Goal: Task Accomplishment & Management: Use online tool/utility

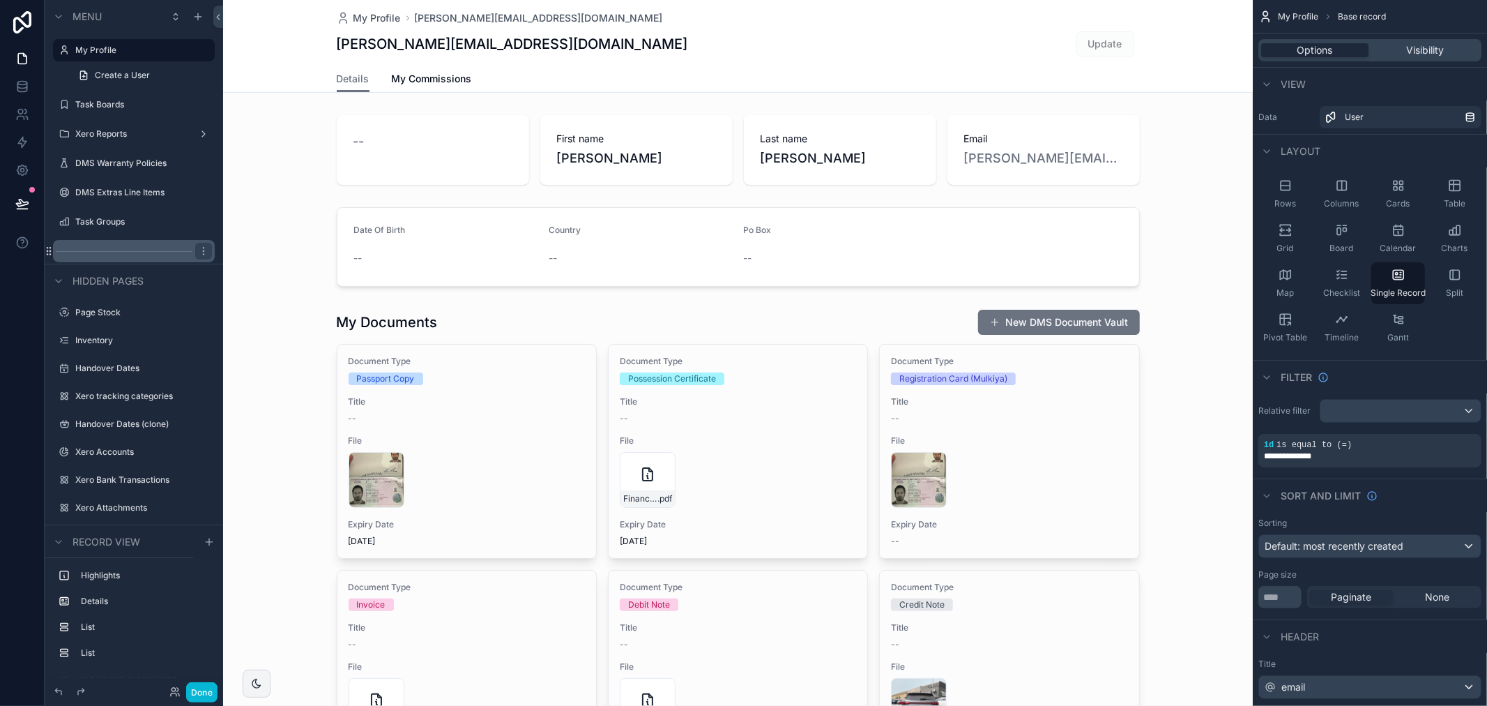
click at [108, 245] on div "scrollable content" at bounding box center [134, 251] width 162 height 22
click at [109, 231] on div "Task Groups" at bounding box center [134, 222] width 156 height 22
click at [109, 225] on label "Task Groups" at bounding box center [131, 221] width 112 height 11
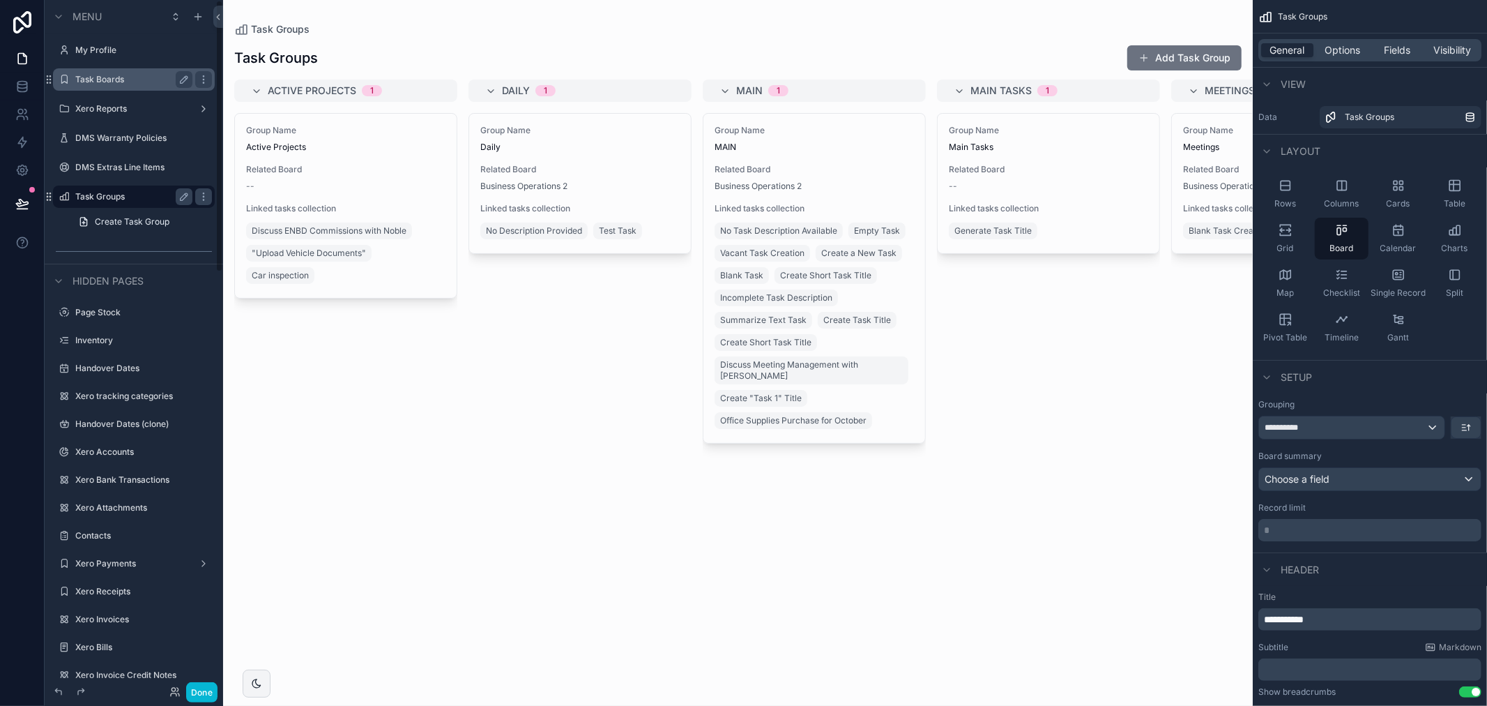
click at [136, 75] on label "Task Boards" at bounding box center [131, 79] width 112 height 11
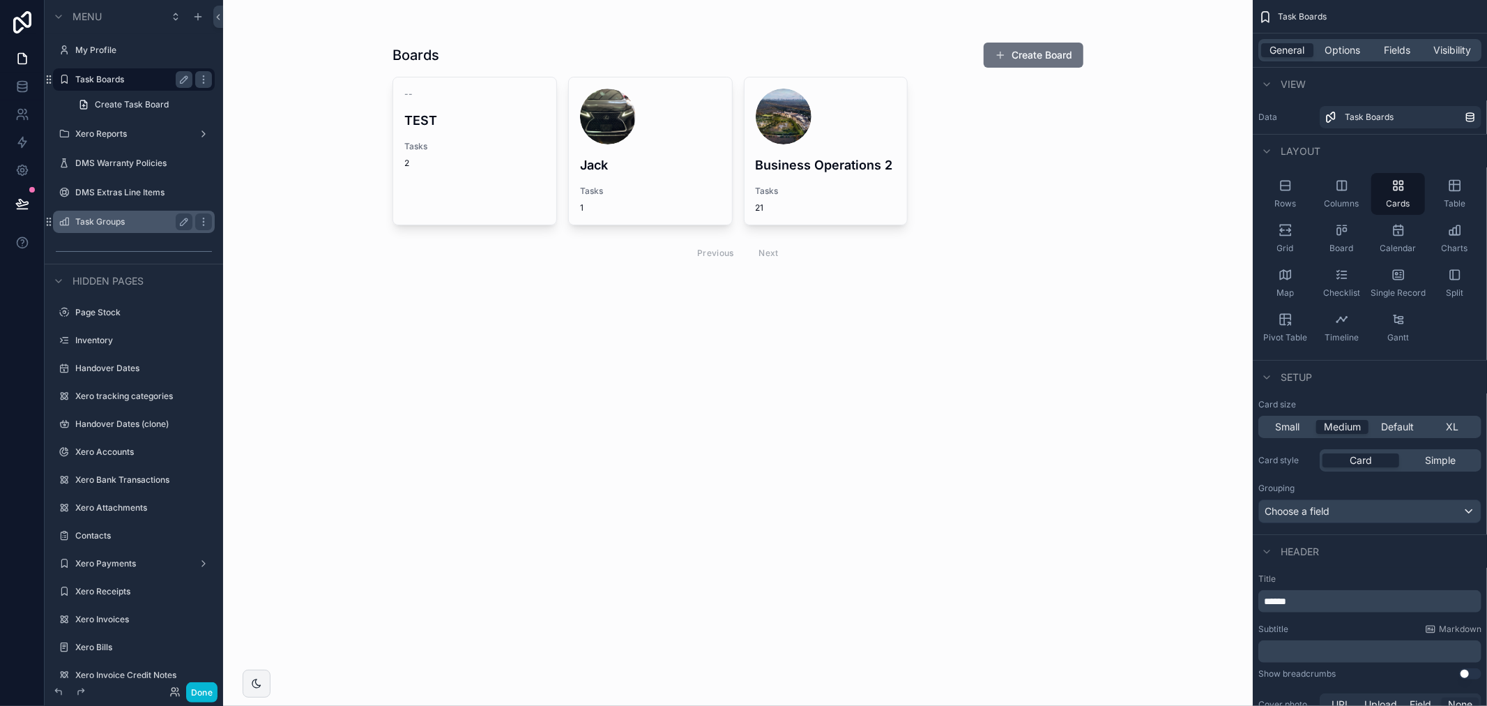
click at [789, 157] on div "scrollable content" at bounding box center [737, 157] width 713 height 314
click at [621, 155] on h4 "Jack" at bounding box center [650, 164] width 141 height 19
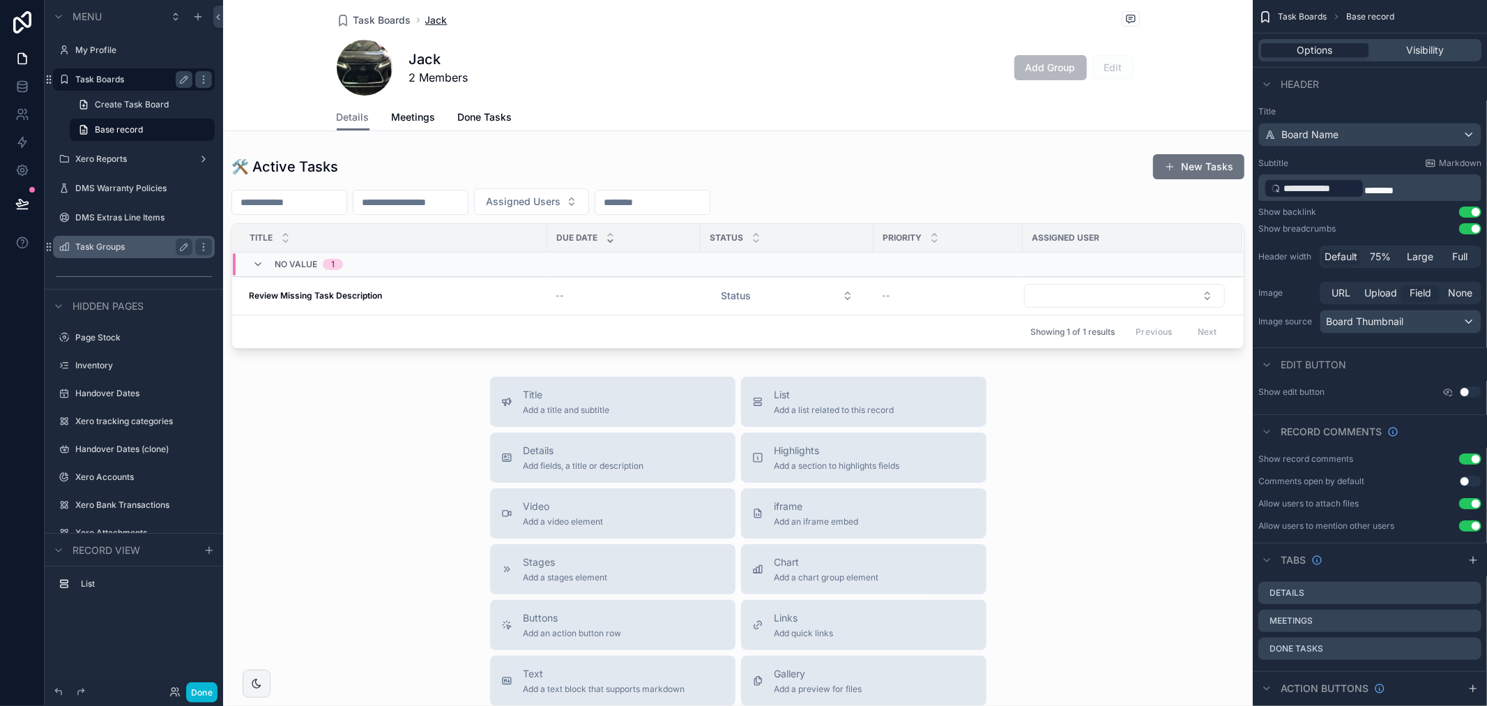
click at [432, 15] on span "Jack" at bounding box center [436, 20] width 22 height 14
click at [390, 20] on span "Task Boards" at bounding box center [383, 20] width 58 height 14
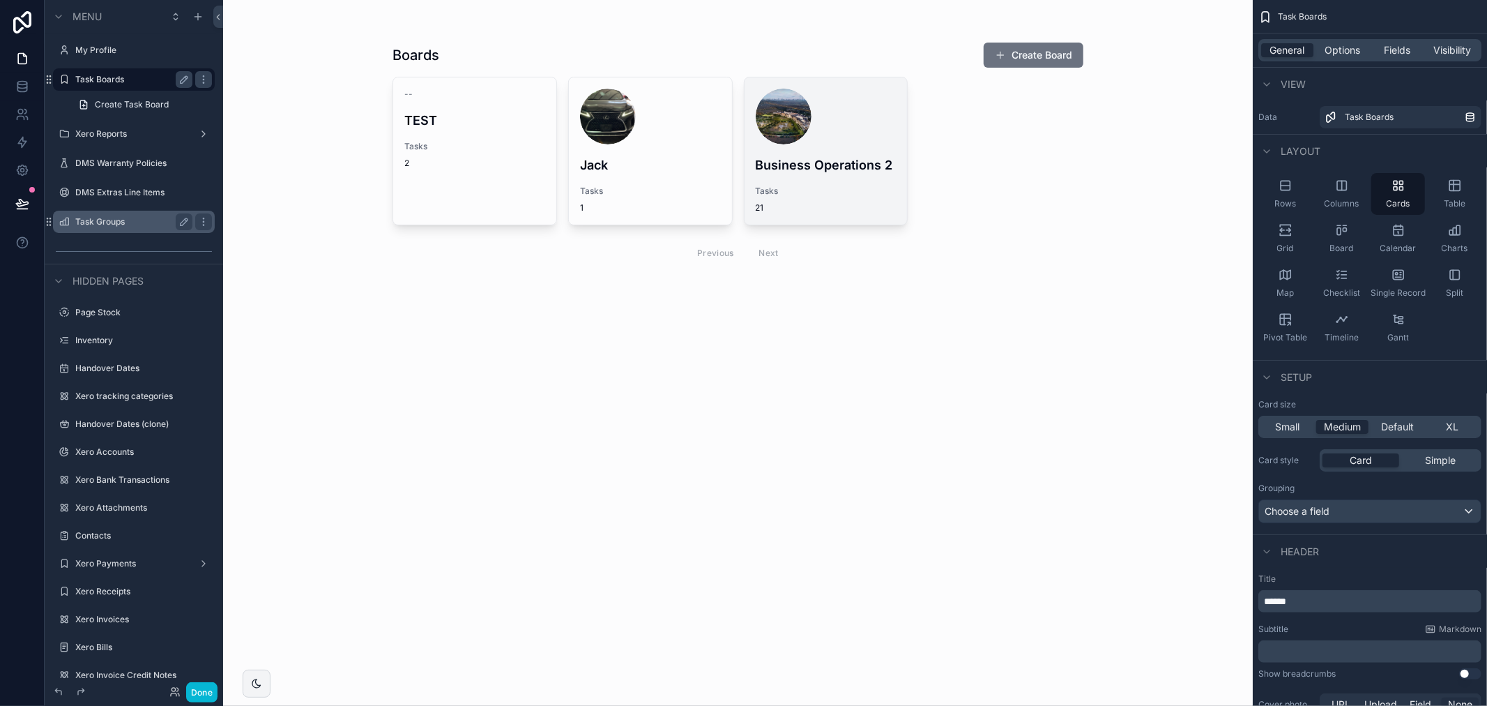
click at [782, 145] on div "Business Operations 2 Tasks 21" at bounding box center [826, 150] width 163 height 147
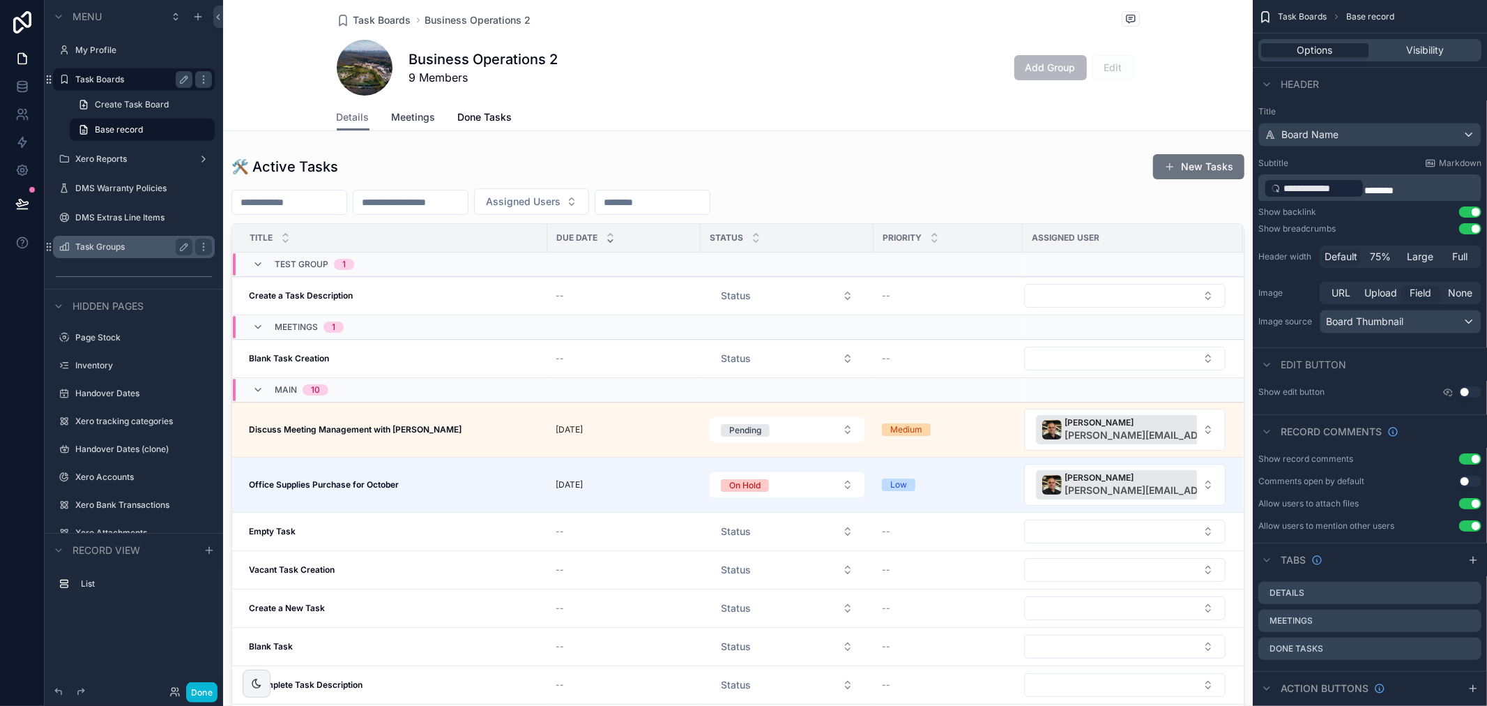
click at [407, 112] on span "Meetings" at bounding box center [414, 117] width 44 height 14
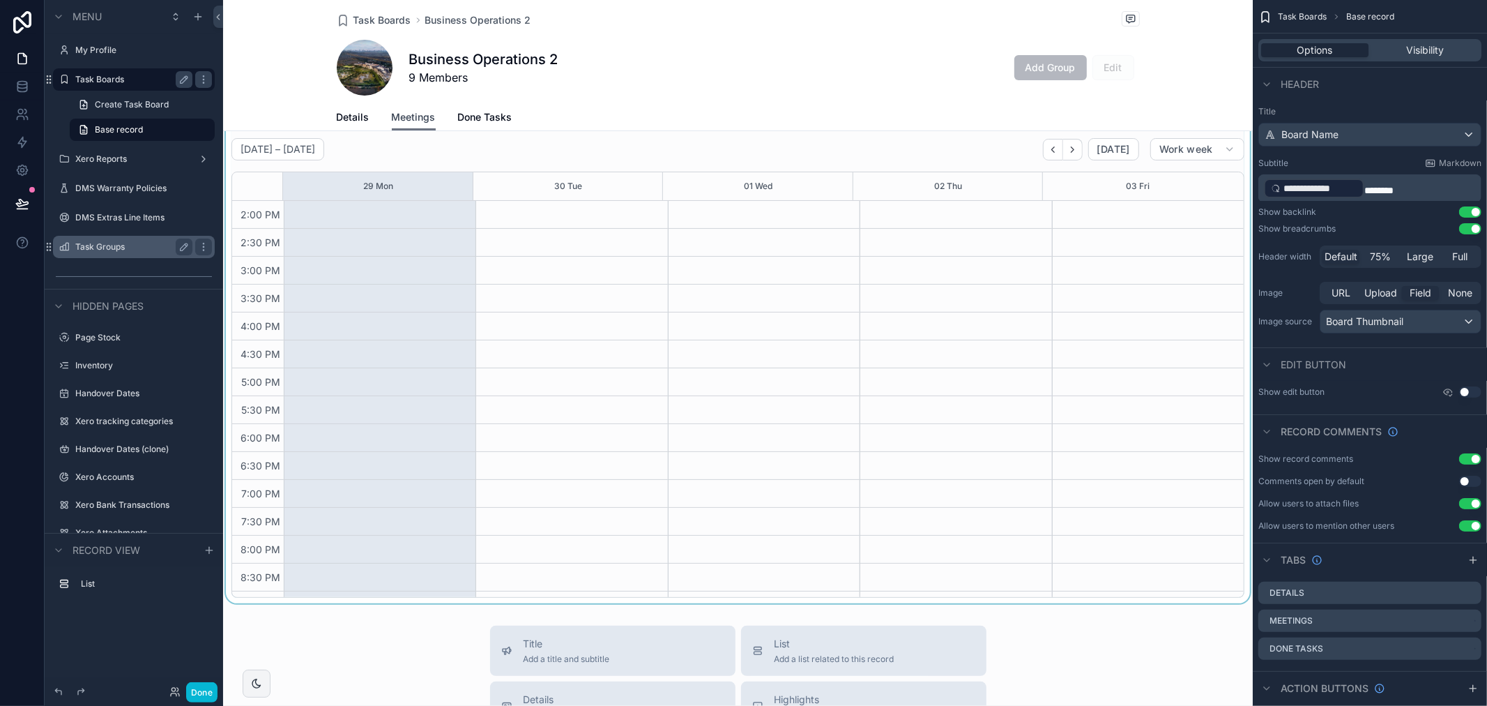
scroll to position [77, 0]
click at [384, 207] on div "scrollable content" at bounding box center [738, 340] width 1030 height 540
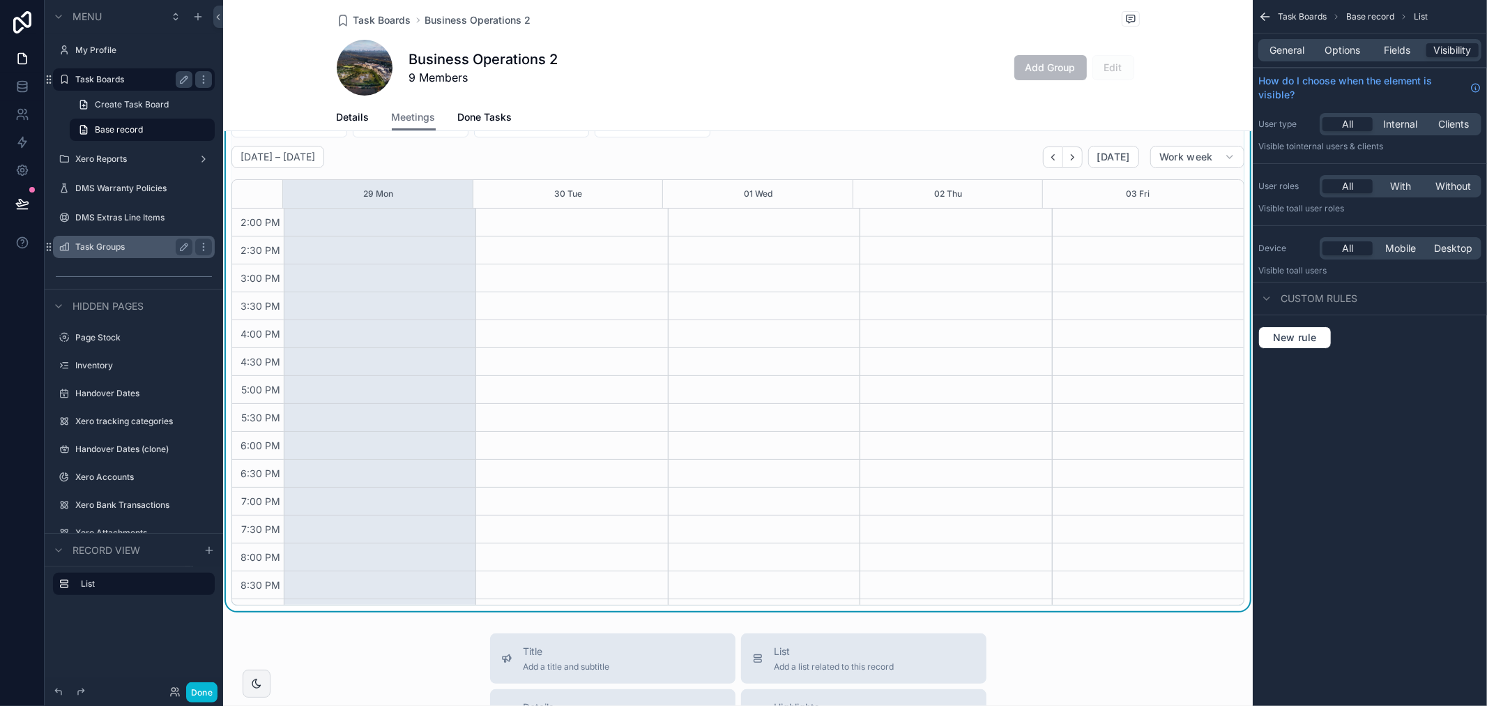
click at [386, 215] on div "scrollable content" at bounding box center [380, 264] width 192 height 892
click at [386, 224] on div "scrollable content" at bounding box center [380, 264] width 192 height 892
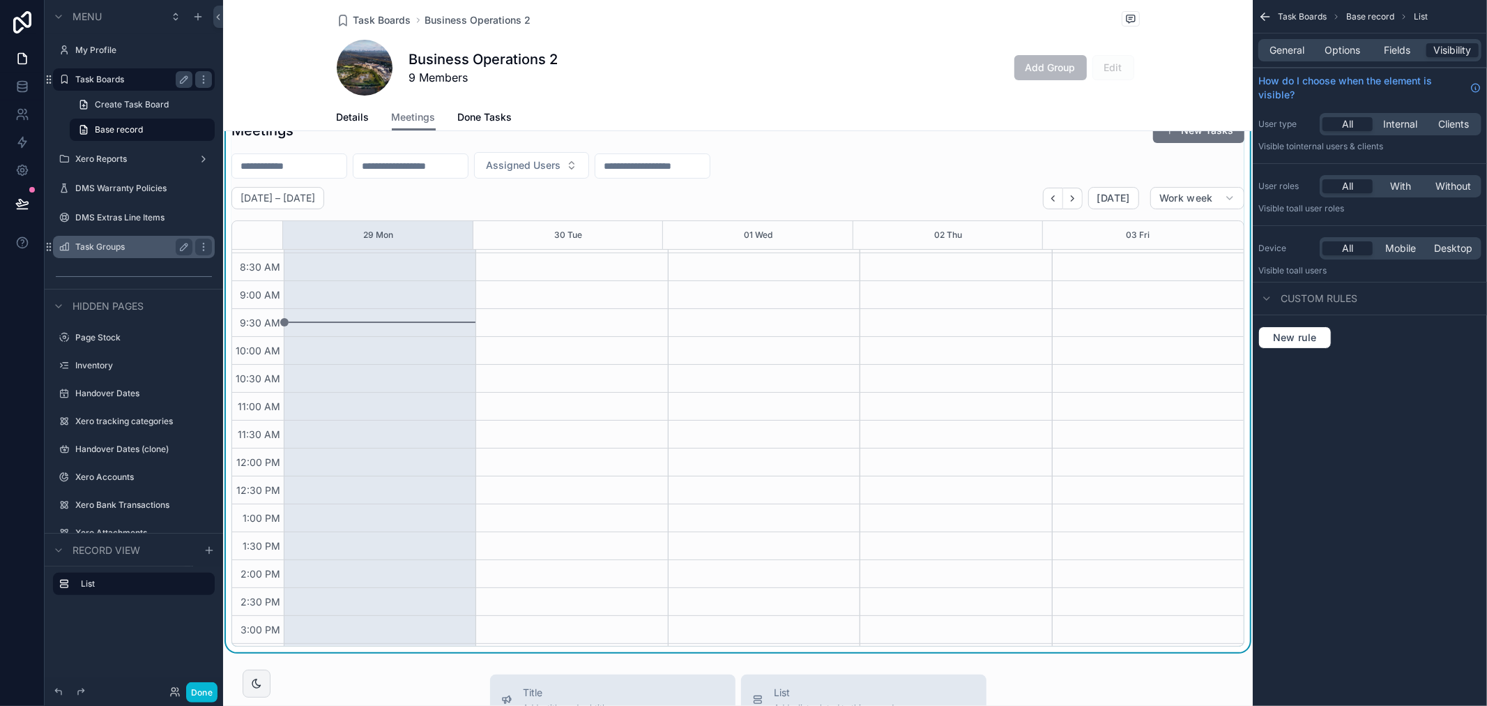
scroll to position [0, 0]
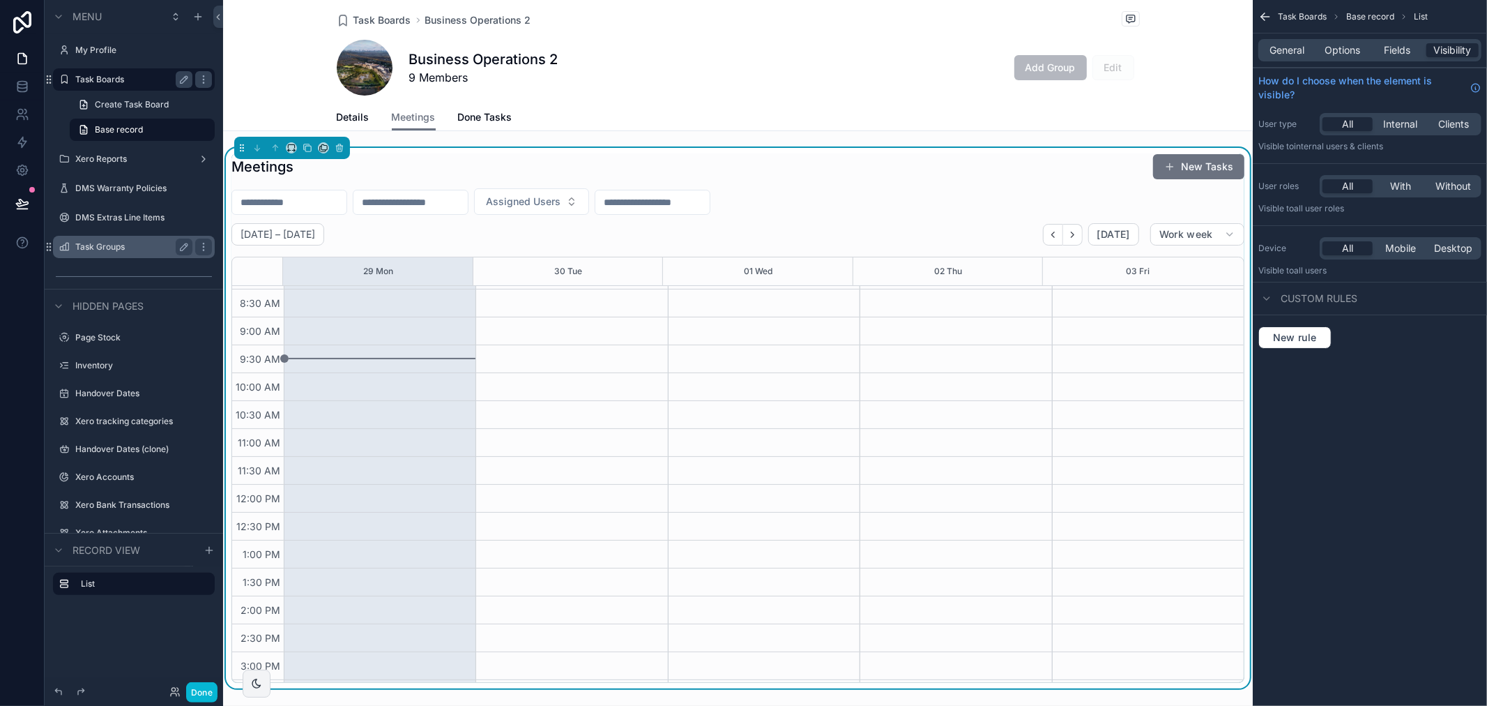
click at [421, 354] on div "scrollable content" at bounding box center [380, 652] width 192 height 892
click at [413, 353] on div "scrollable content" at bounding box center [380, 652] width 192 height 892
click at [413, 358] on div "scrollable content" at bounding box center [380, 652] width 192 height 892
click at [199, 692] on button "Done" at bounding box center [201, 692] width 31 height 20
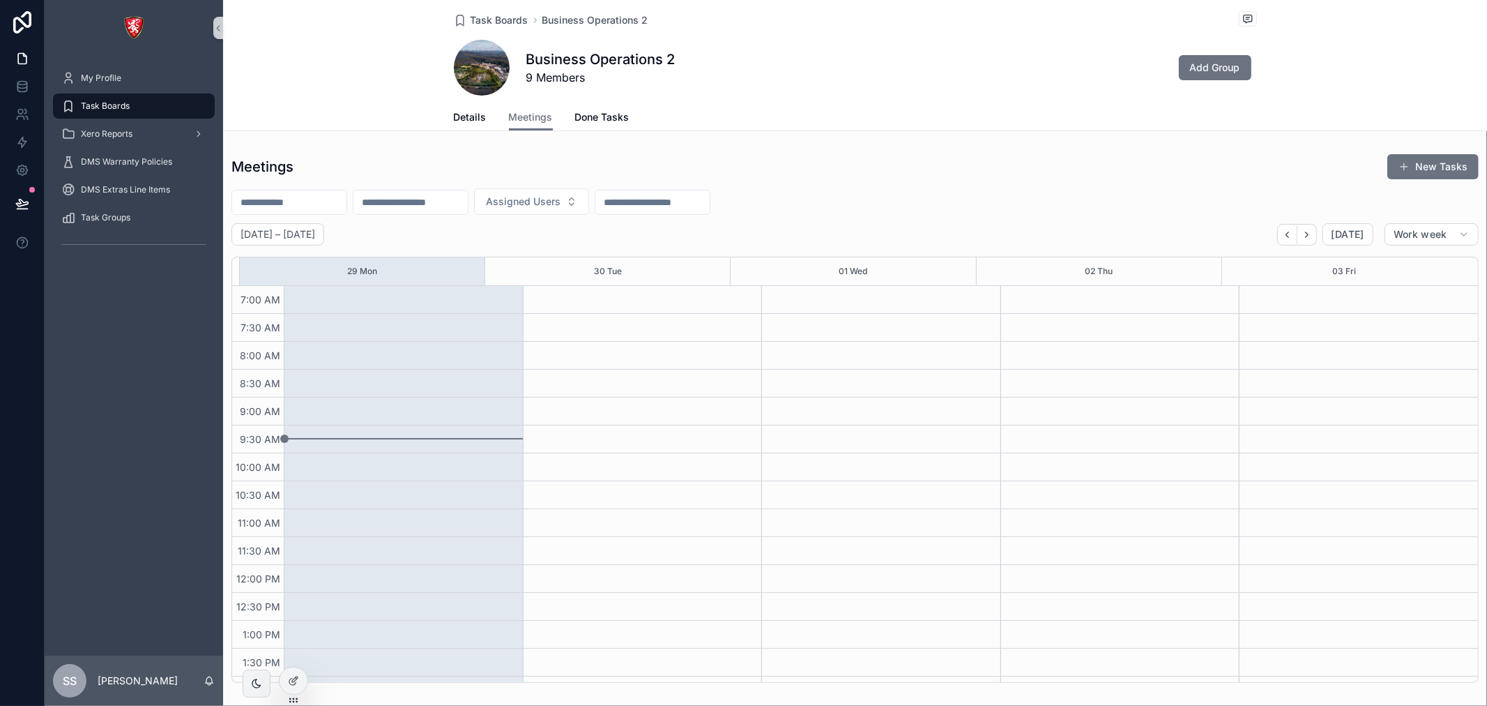
scroll to position [390, 0]
click at [485, 382] on div "scrollable content" at bounding box center [403, 341] width 239 height 892
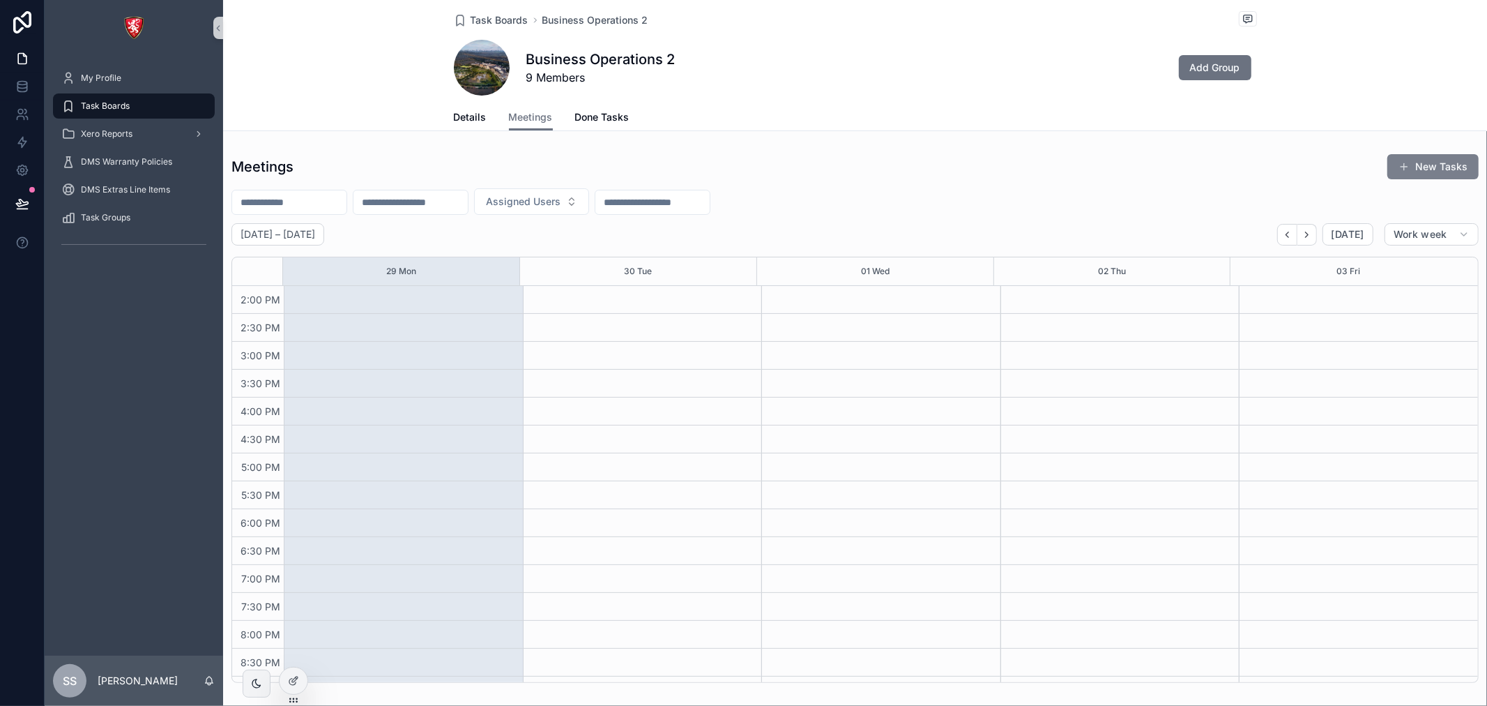
click at [1409, 161] on button "New Tasks" at bounding box center [1433, 166] width 91 height 25
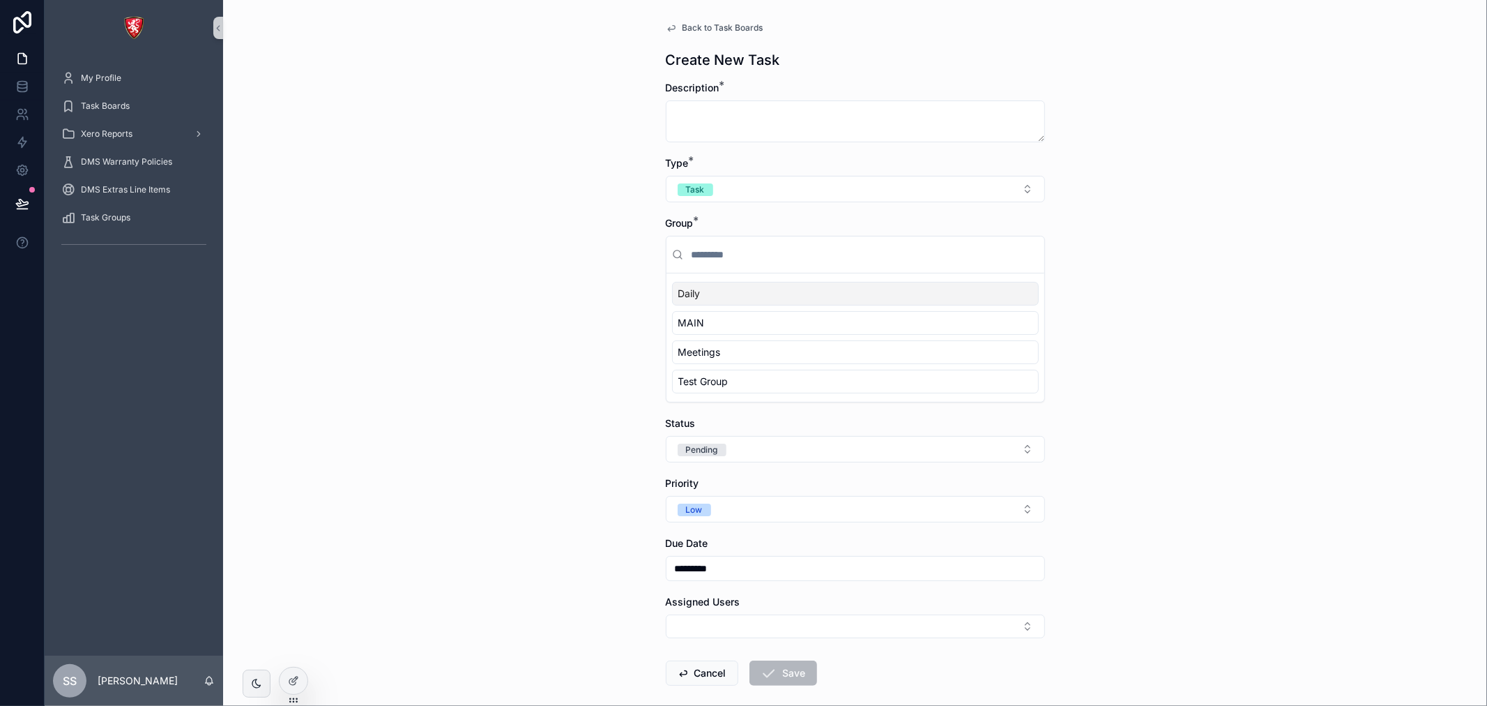
click at [731, 294] on div "Daily" at bounding box center [855, 294] width 367 height 24
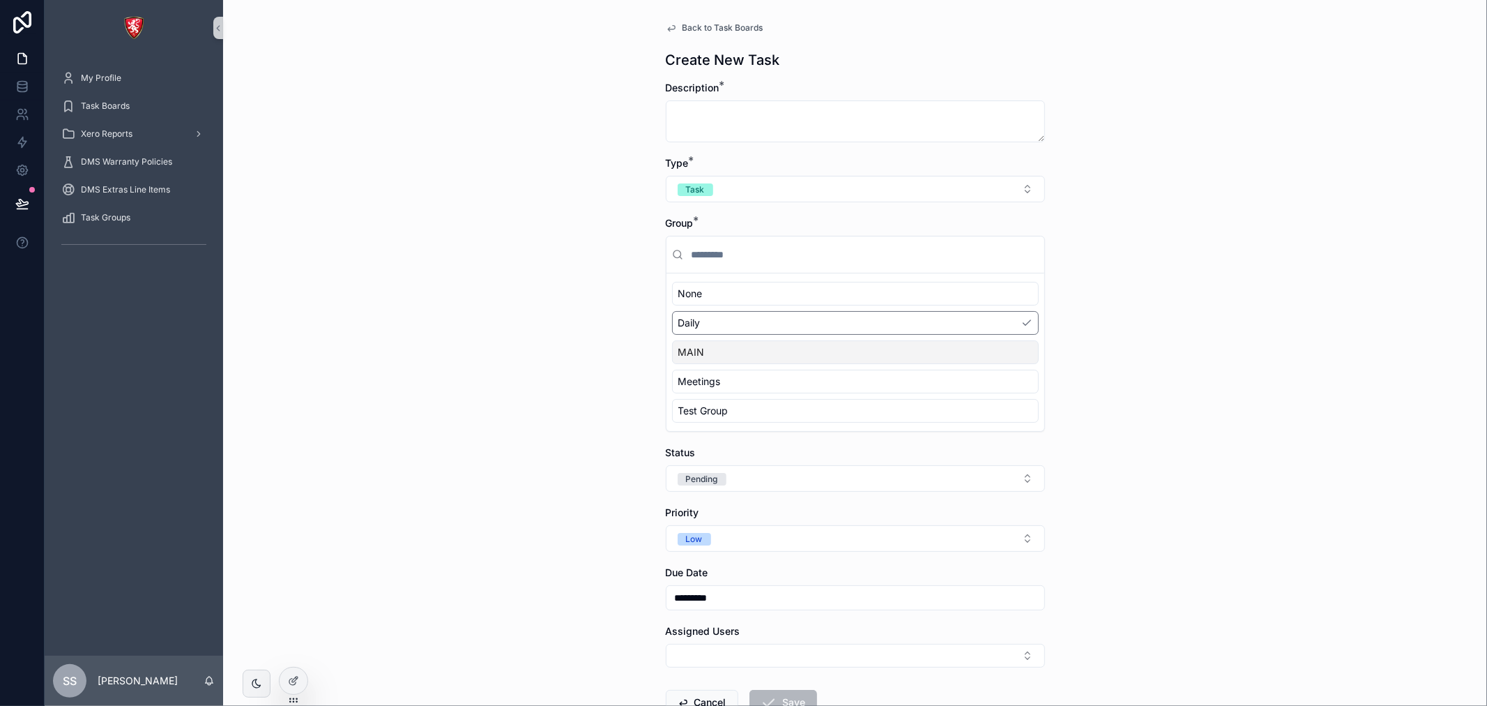
click at [734, 349] on div "MAIN" at bounding box center [855, 352] width 367 height 24
click at [739, 330] on div "Daily" at bounding box center [855, 323] width 367 height 24
click at [739, 303] on div "None" at bounding box center [855, 294] width 367 height 24
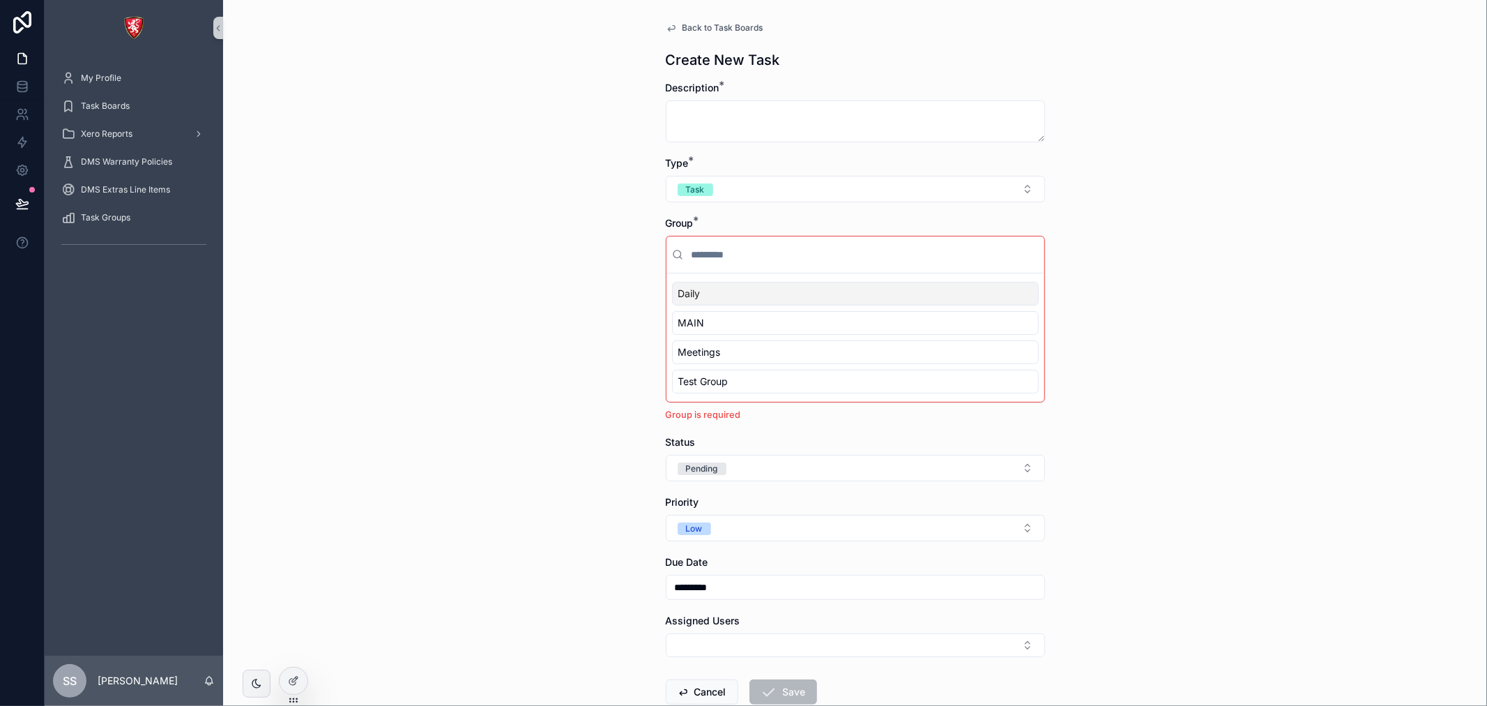
click at [821, 296] on div "Daily" at bounding box center [855, 294] width 367 height 24
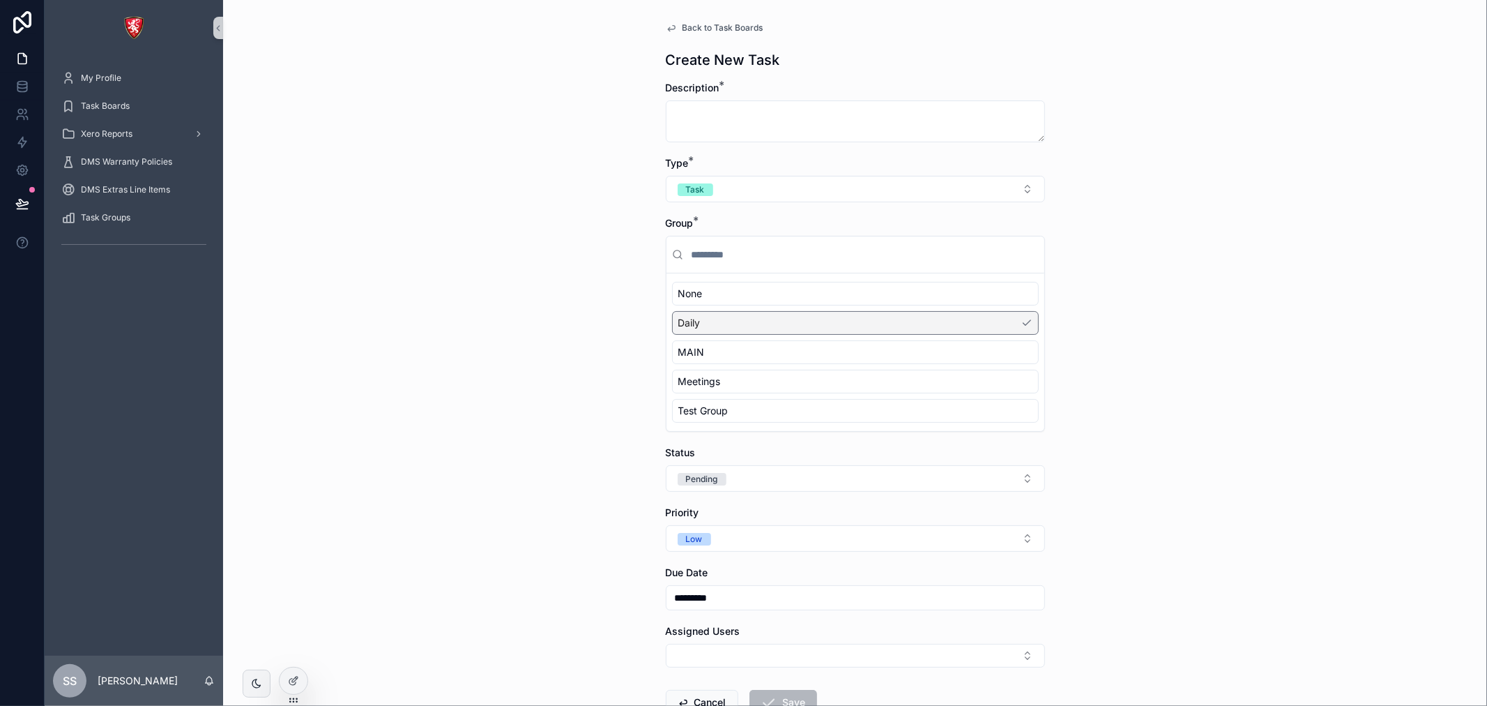
click at [484, 319] on div "Back to Task Boards Create New Task Description * Type * Task Group * None Dail…" at bounding box center [855, 353] width 1264 height 706
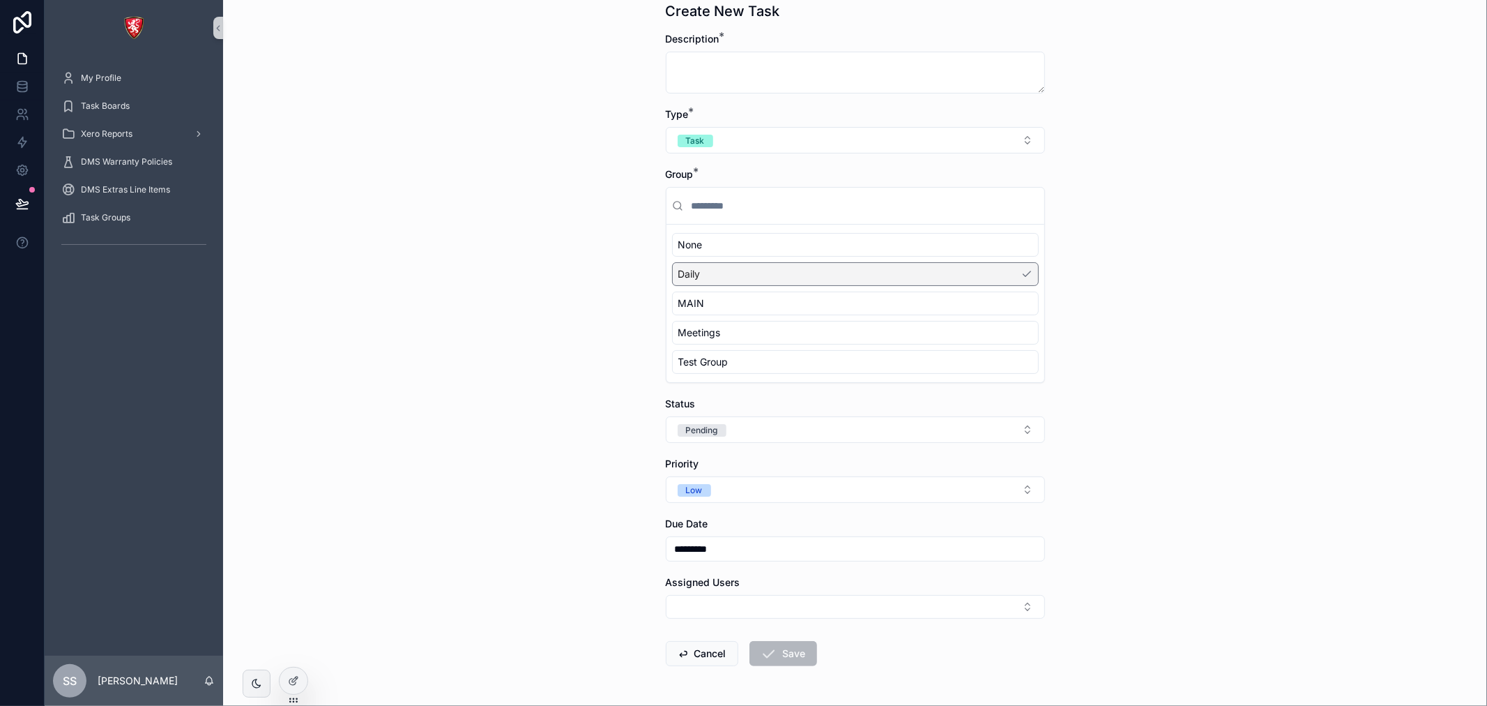
scroll to position [100, 0]
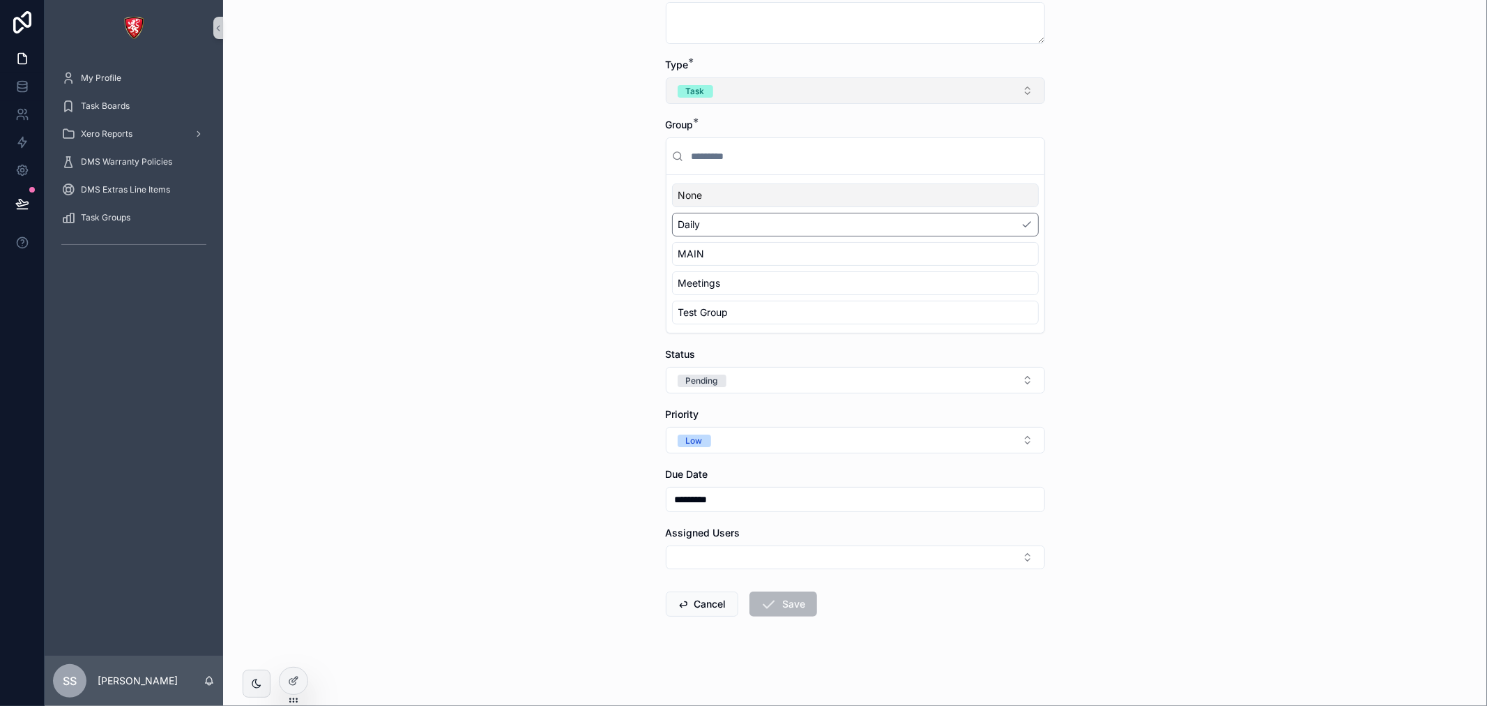
click at [946, 87] on button "Task" at bounding box center [855, 90] width 379 height 26
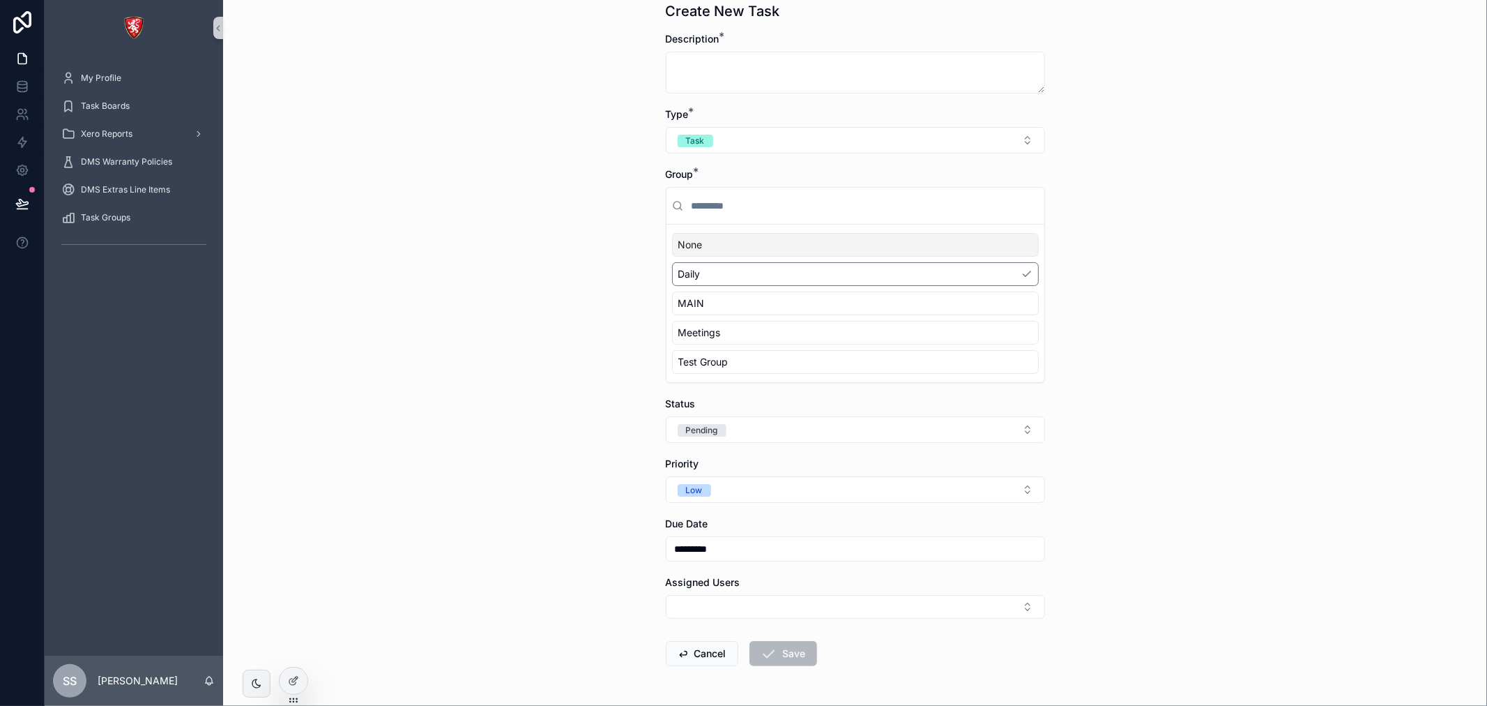
scroll to position [0, 0]
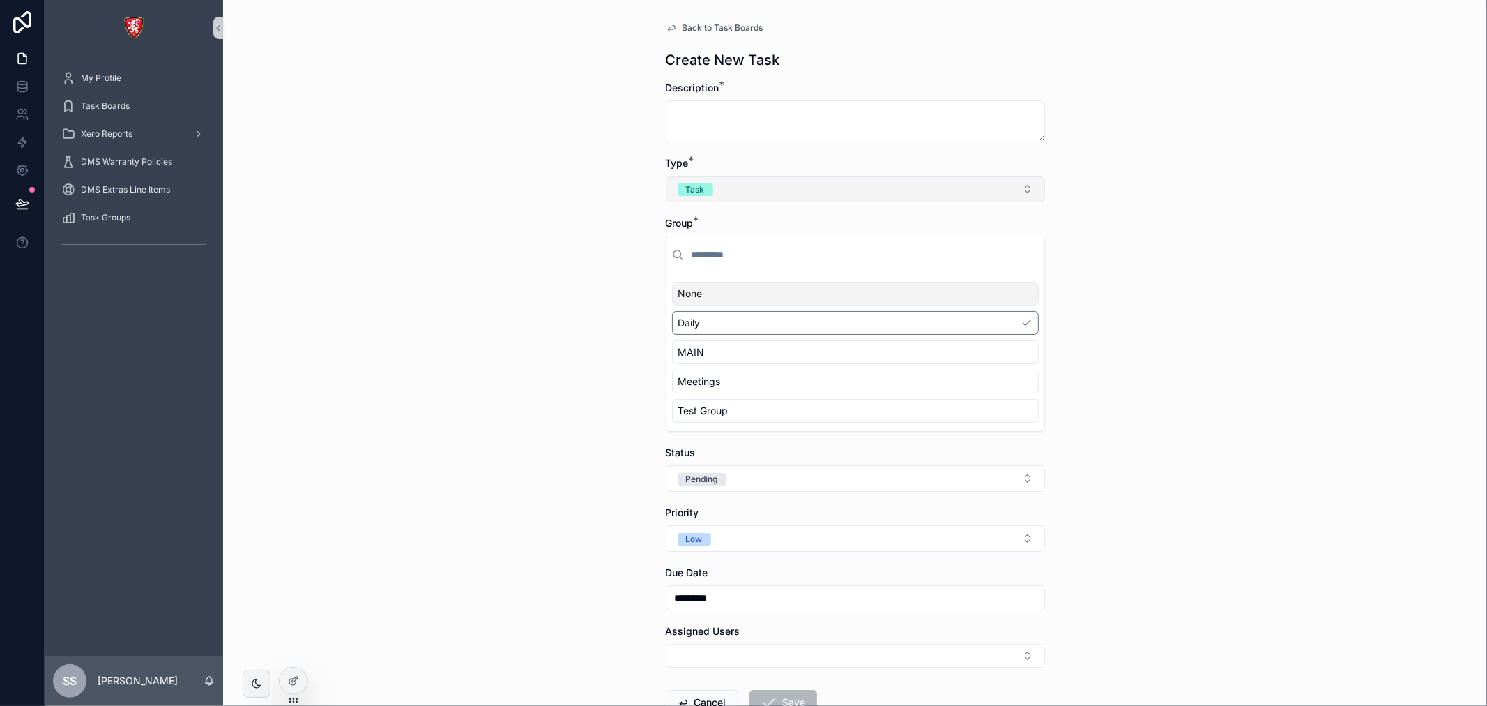
click at [787, 183] on button "Task" at bounding box center [855, 189] width 379 height 26
click at [761, 264] on div "Meeting" at bounding box center [850, 265] width 372 height 21
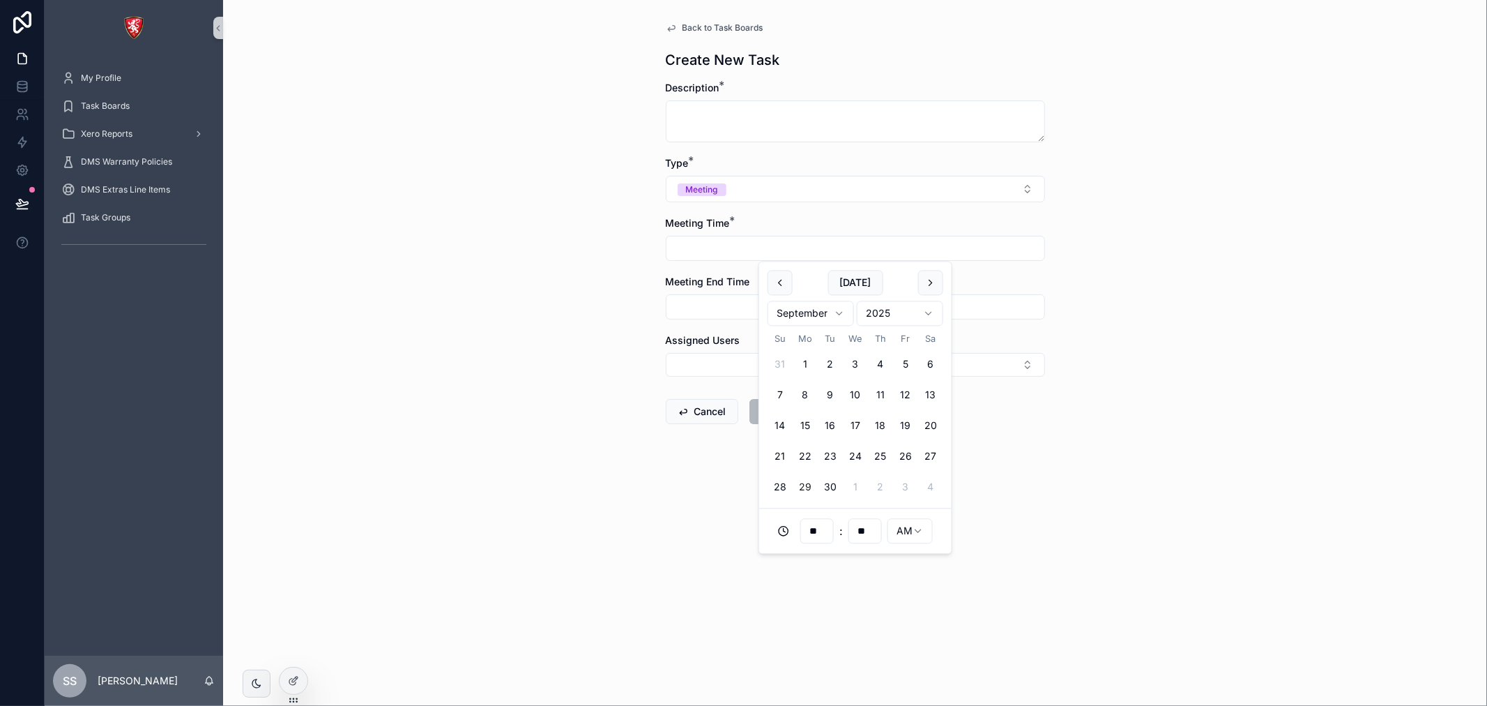
click at [768, 254] on input "scrollable content" at bounding box center [856, 248] width 378 height 20
click at [686, 303] on input "scrollable content" at bounding box center [856, 307] width 378 height 20
click at [589, 289] on div "Back to Task Boards Create New Task Description * Type * Meeting Meeting Time *…" at bounding box center [855, 353] width 1264 height 706
click at [688, 26] on span "Back to Task Boards" at bounding box center [723, 27] width 81 height 11
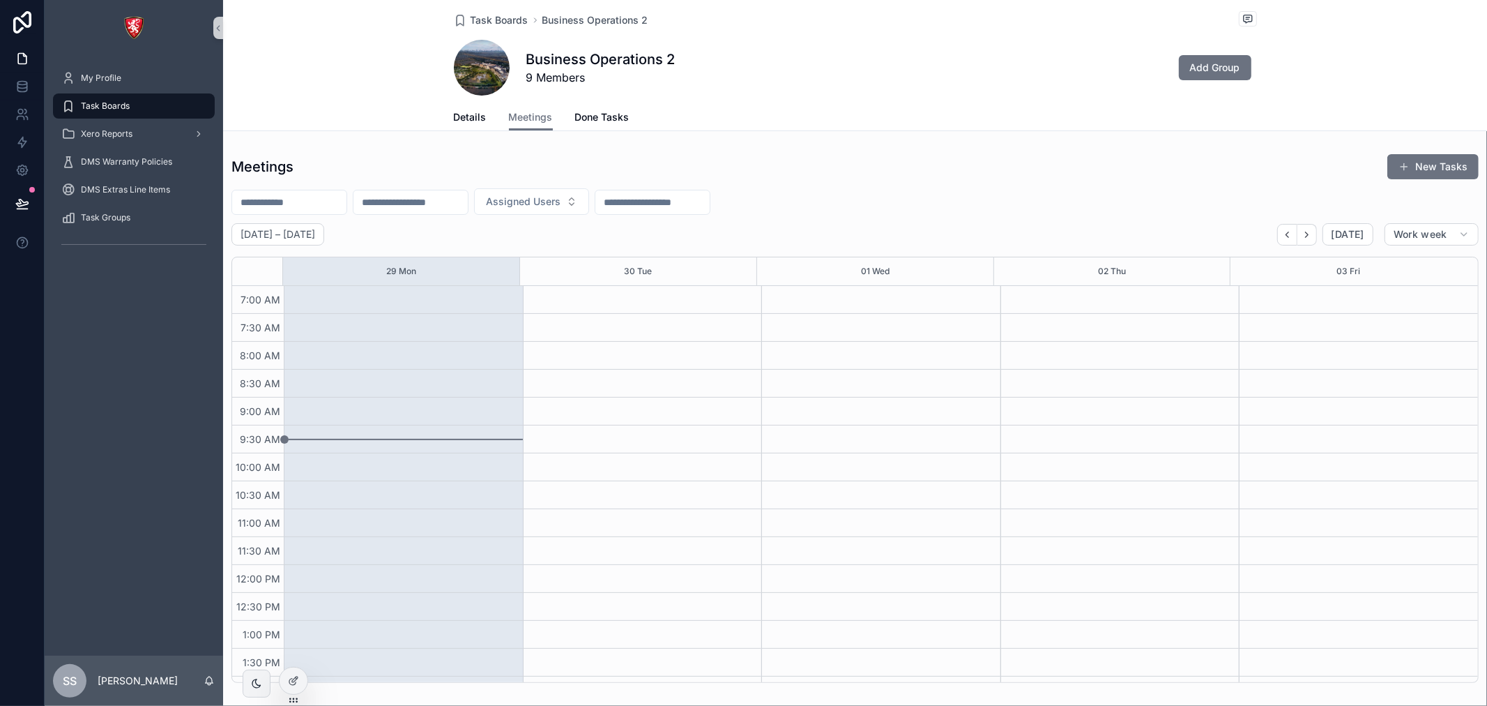
scroll to position [390, 0]
click at [580, 117] on span "Done Tasks" at bounding box center [602, 117] width 54 height 14
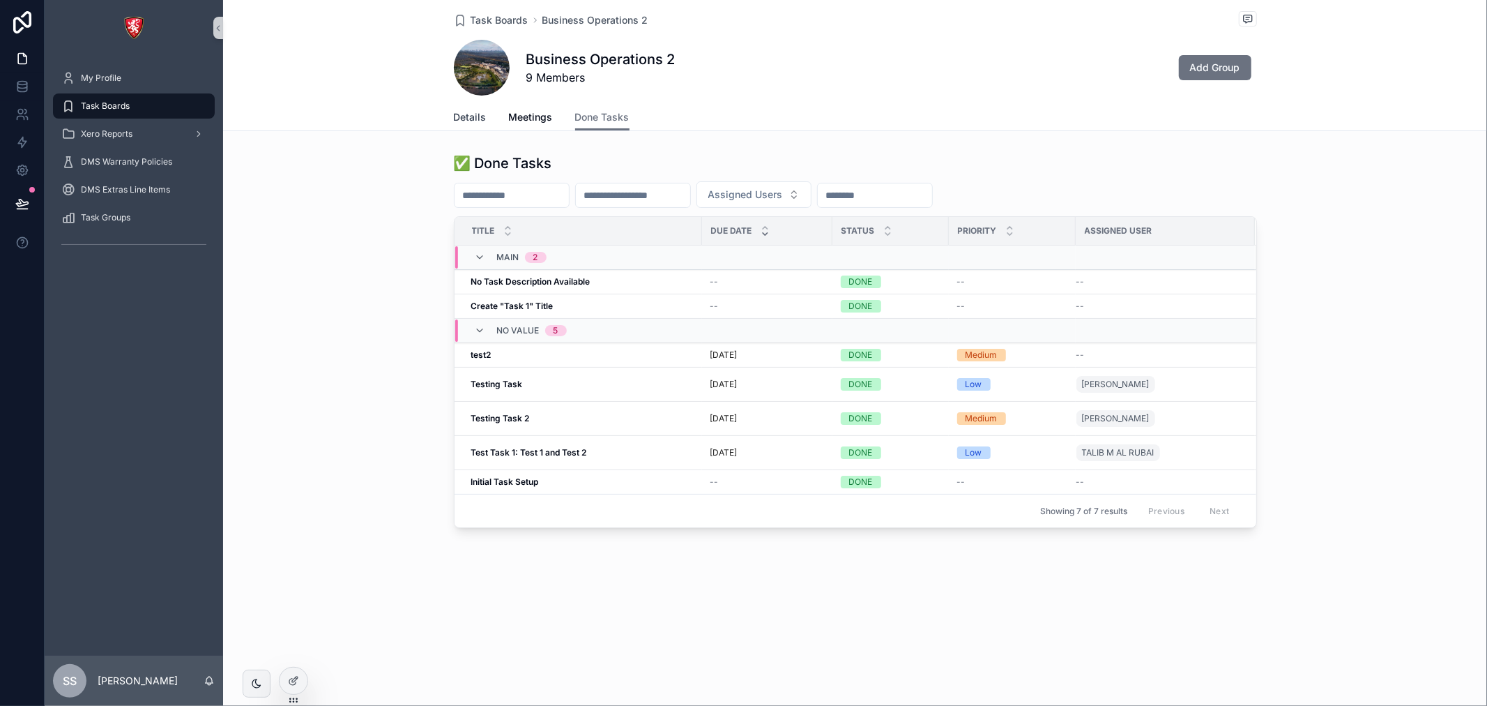
click at [459, 122] on span "Details" at bounding box center [470, 117] width 33 height 14
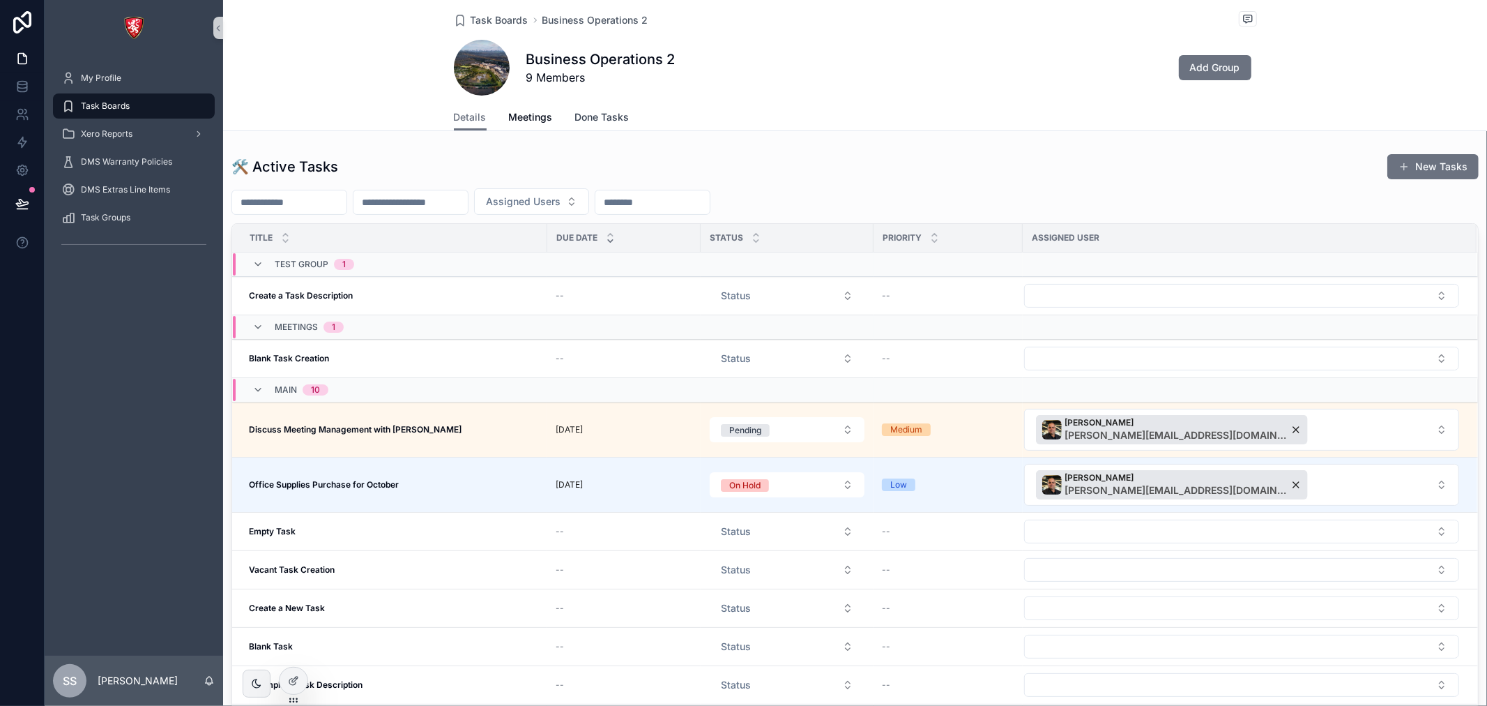
click at [586, 123] on span "Done Tasks" at bounding box center [602, 117] width 54 height 14
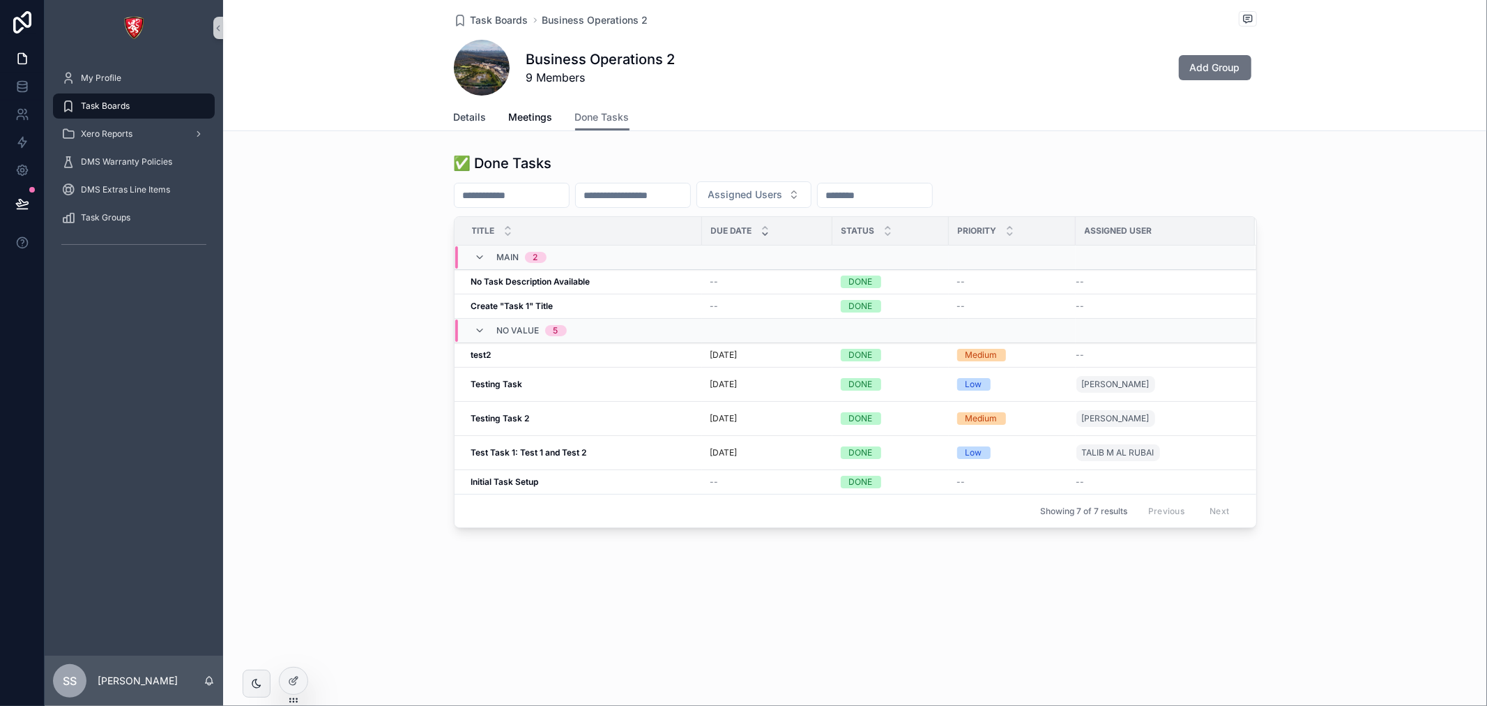
click at [471, 114] on span "Details" at bounding box center [470, 117] width 33 height 14
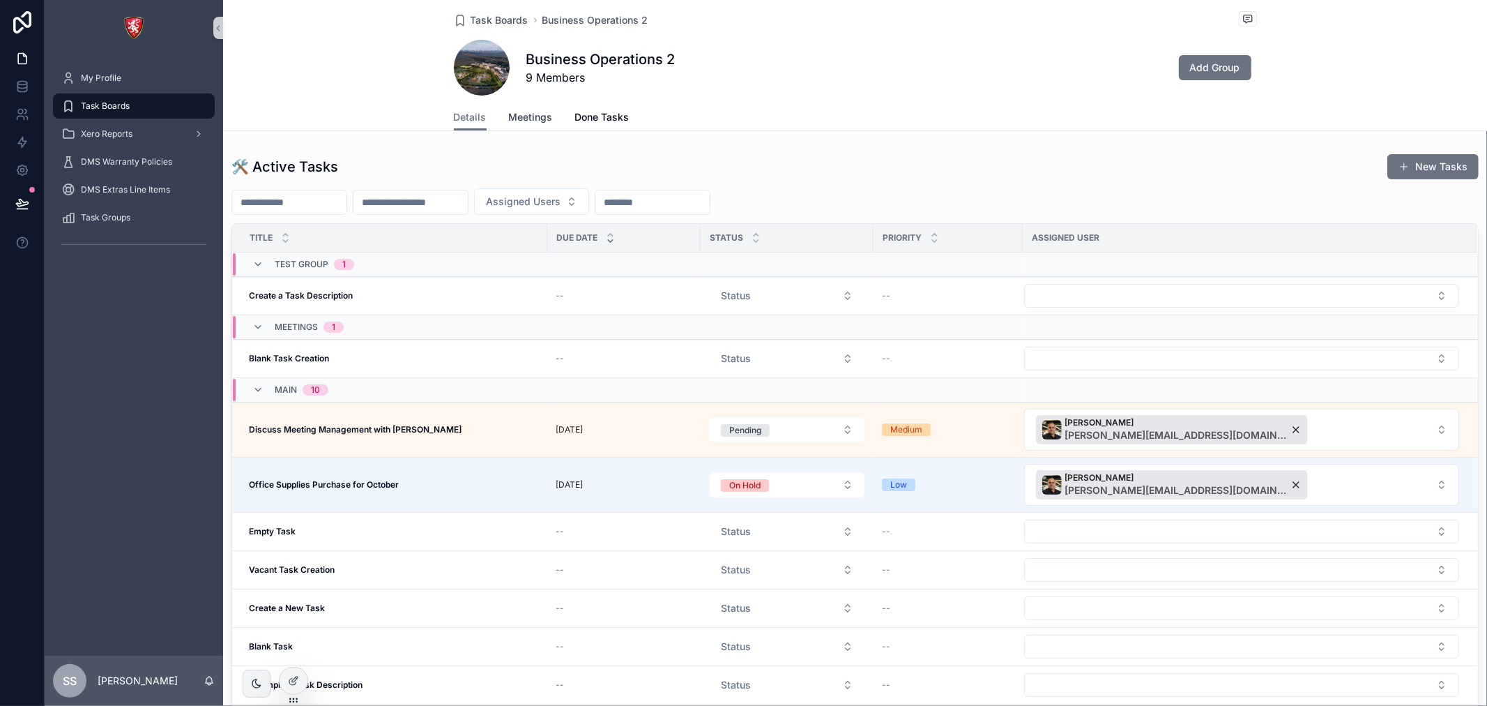
click at [524, 114] on span "Meetings" at bounding box center [531, 117] width 44 height 14
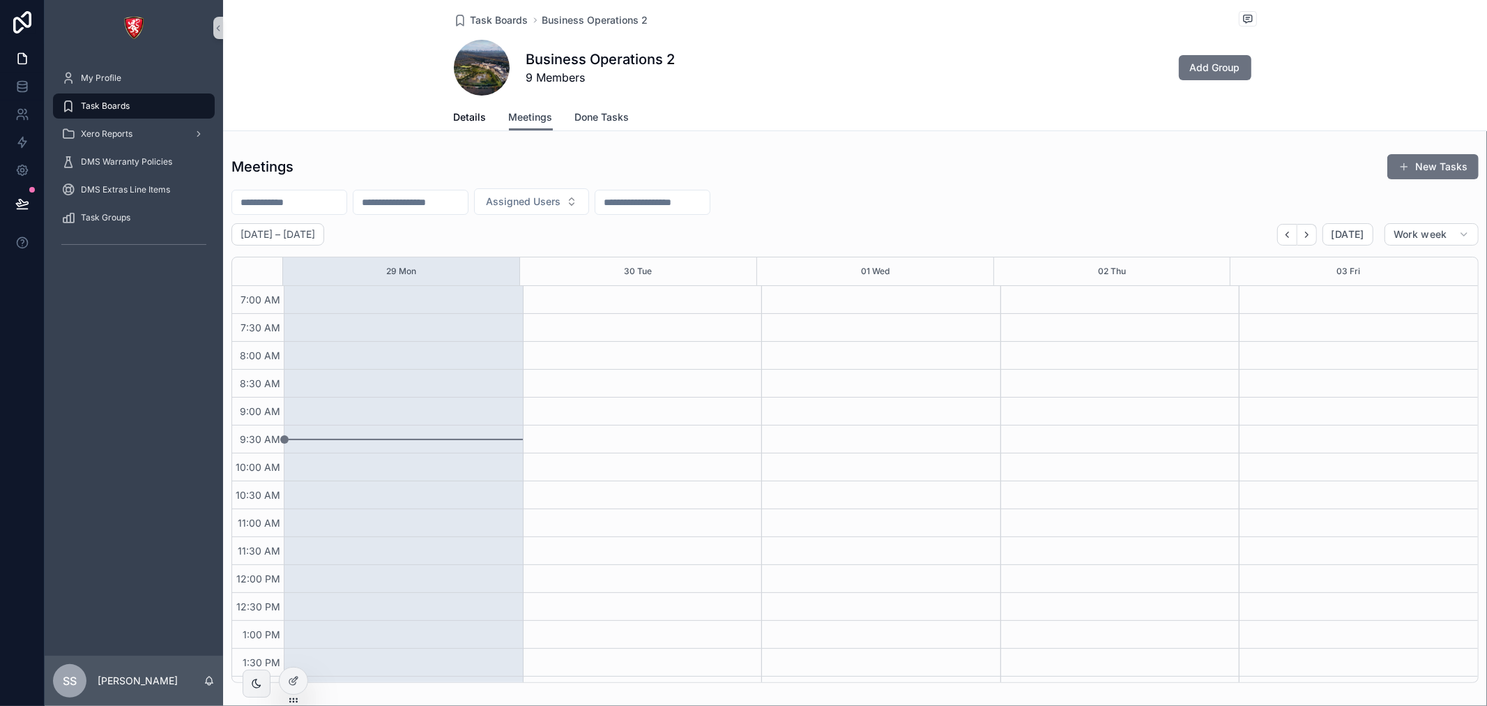
scroll to position [390, 0]
click at [584, 110] on span "Done Tasks" at bounding box center [602, 117] width 54 height 14
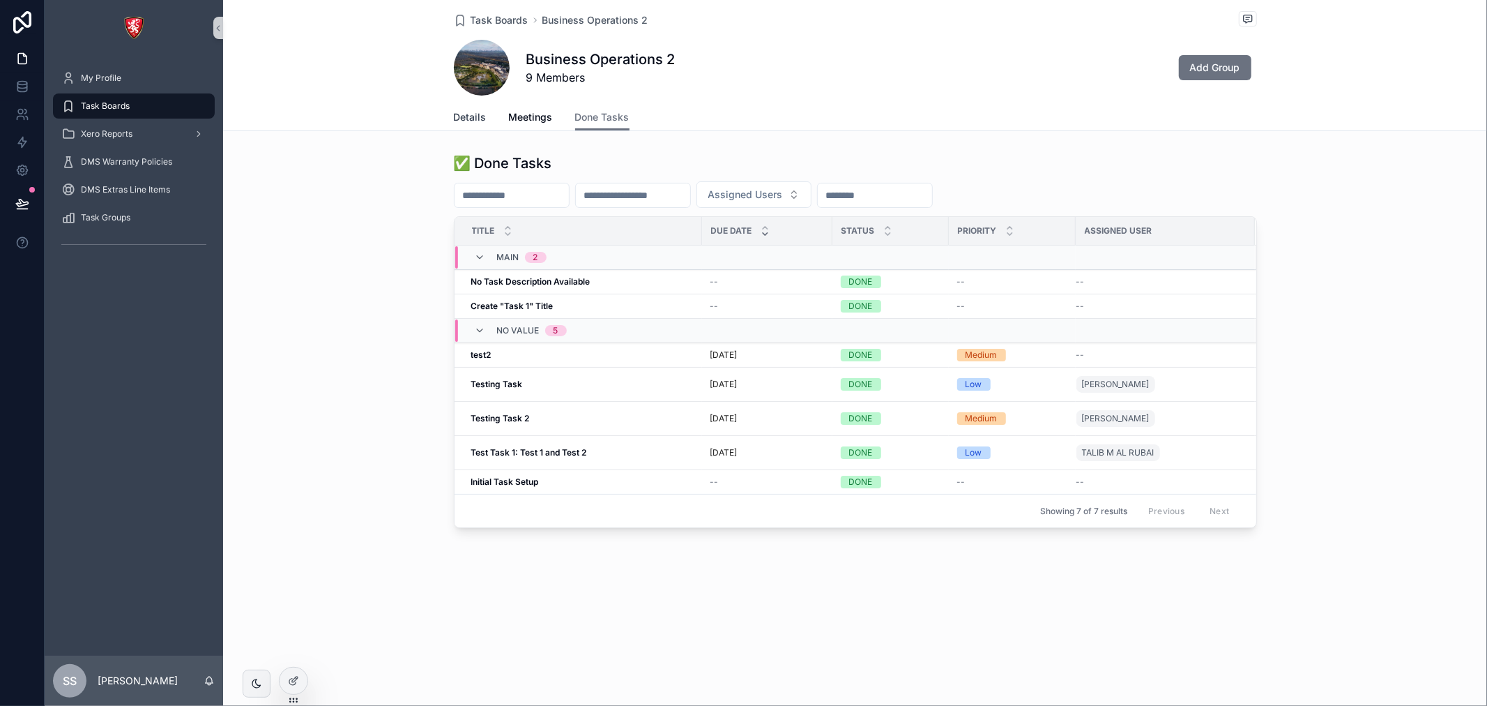
click at [469, 122] on span "Details" at bounding box center [470, 117] width 33 height 14
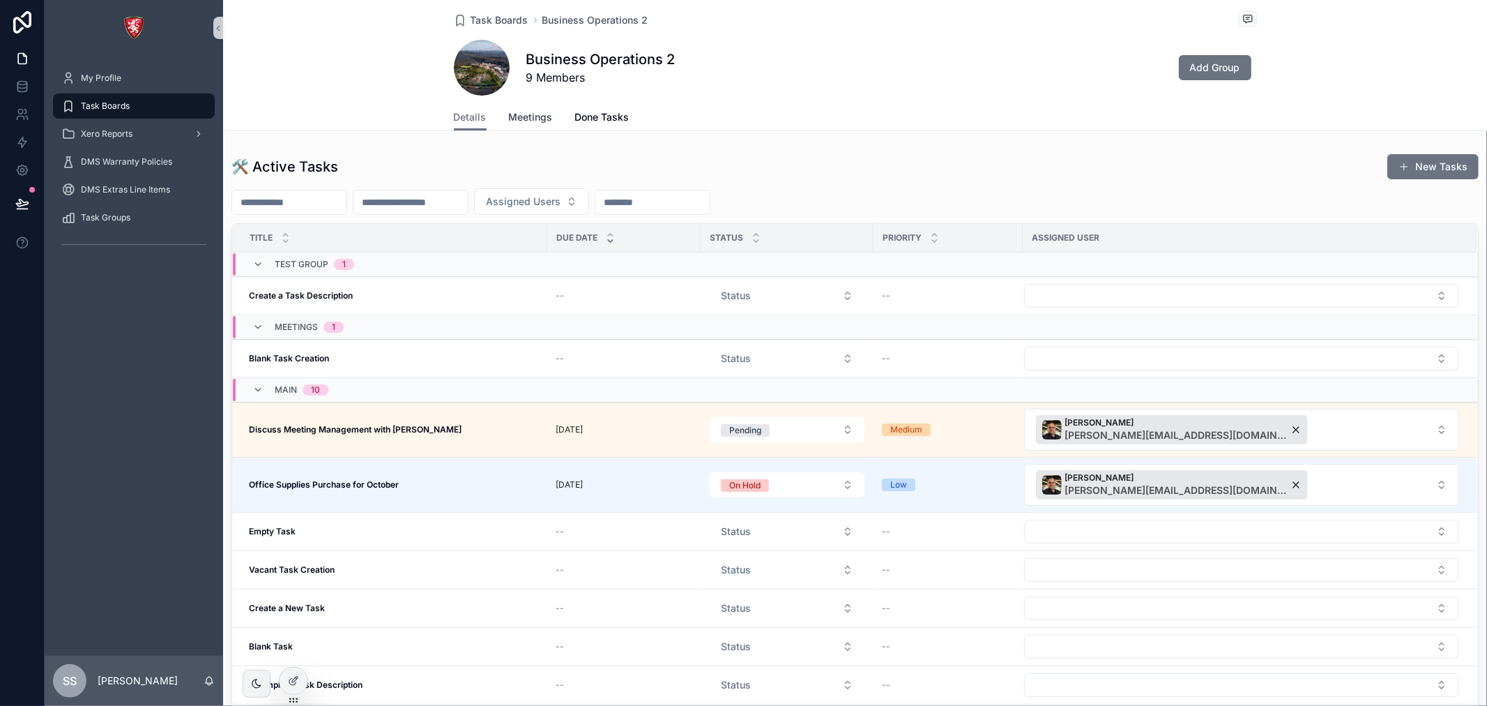
click at [535, 115] on span "Meetings" at bounding box center [531, 117] width 44 height 14
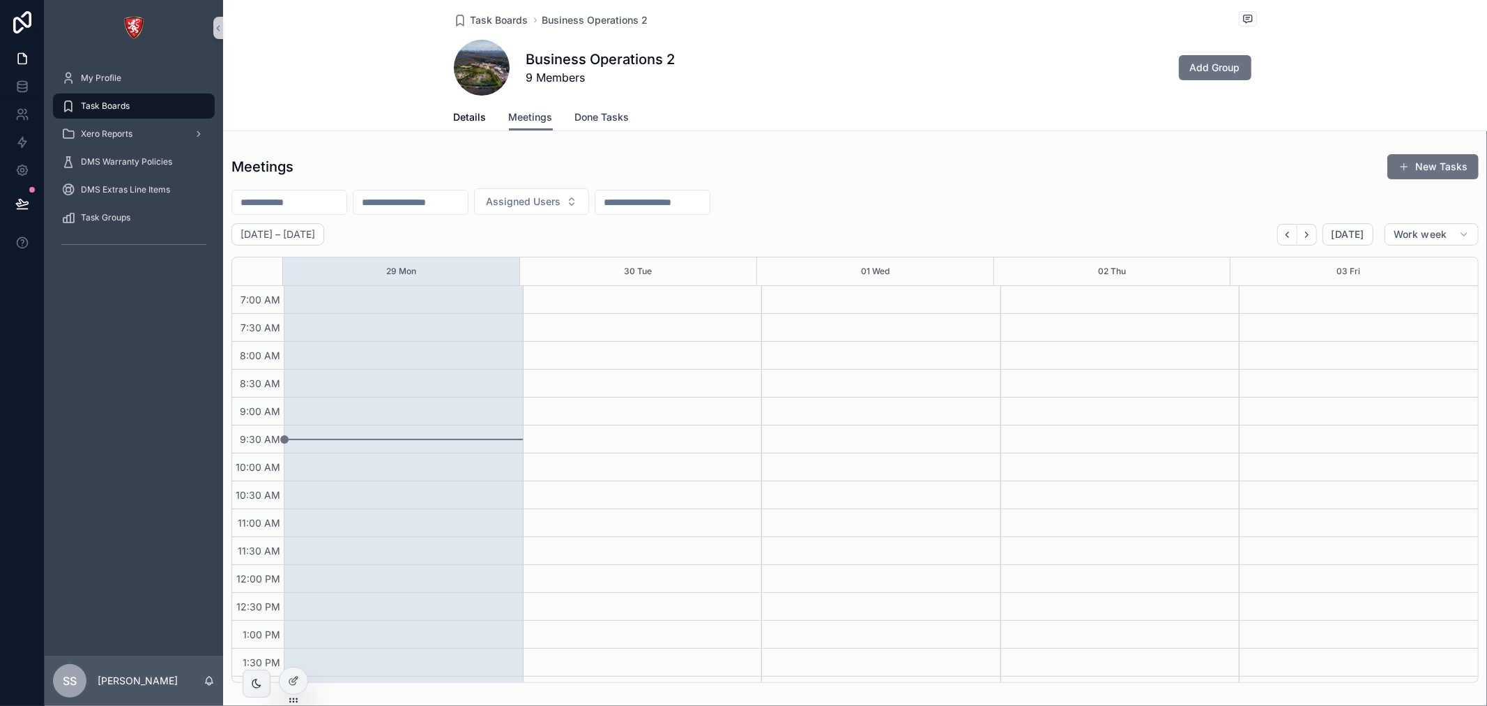
scroll to position [390, 0]
click at [594, 110] on span "Done Tasks" at bounding box center [602, 117] width 54 height 14
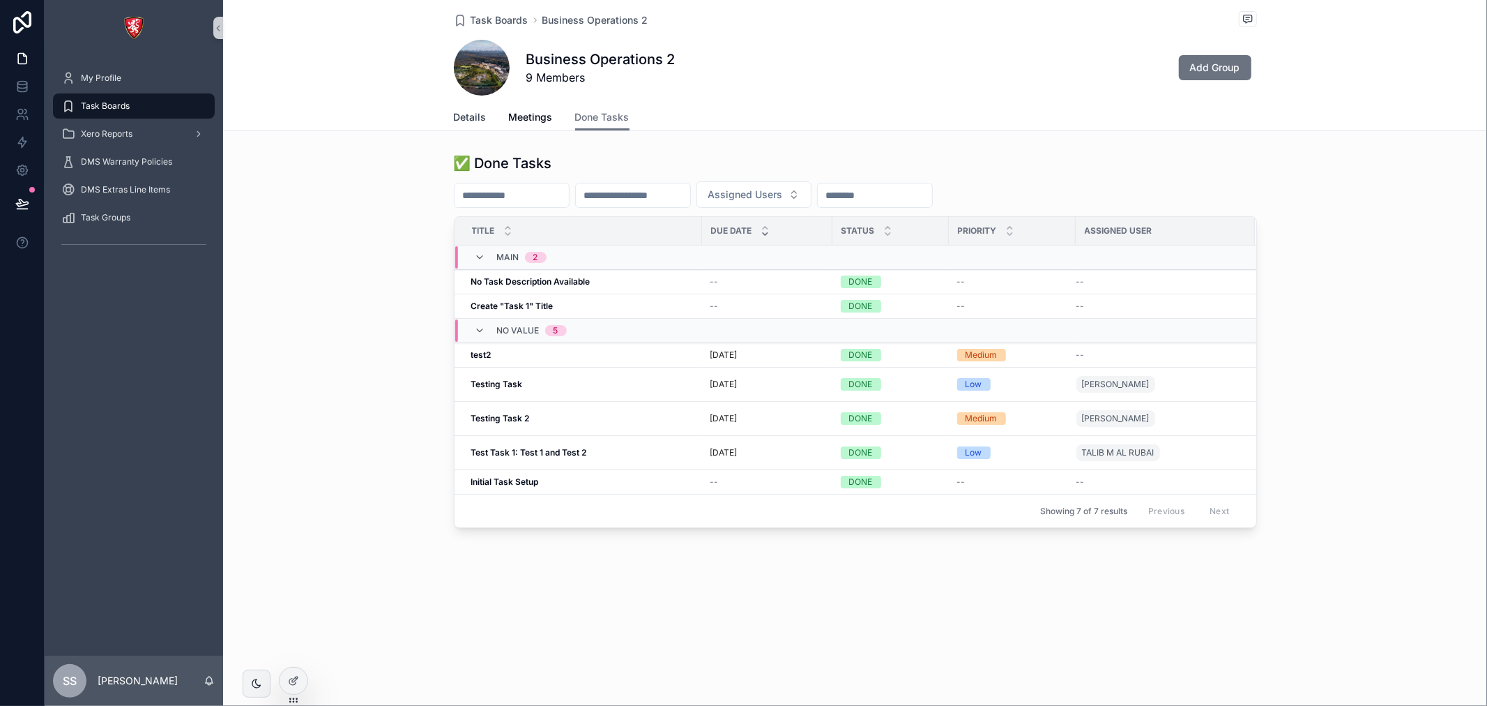
click at [476, 116] on span "Details" at bounding box center [470, 117] width 33 height 14
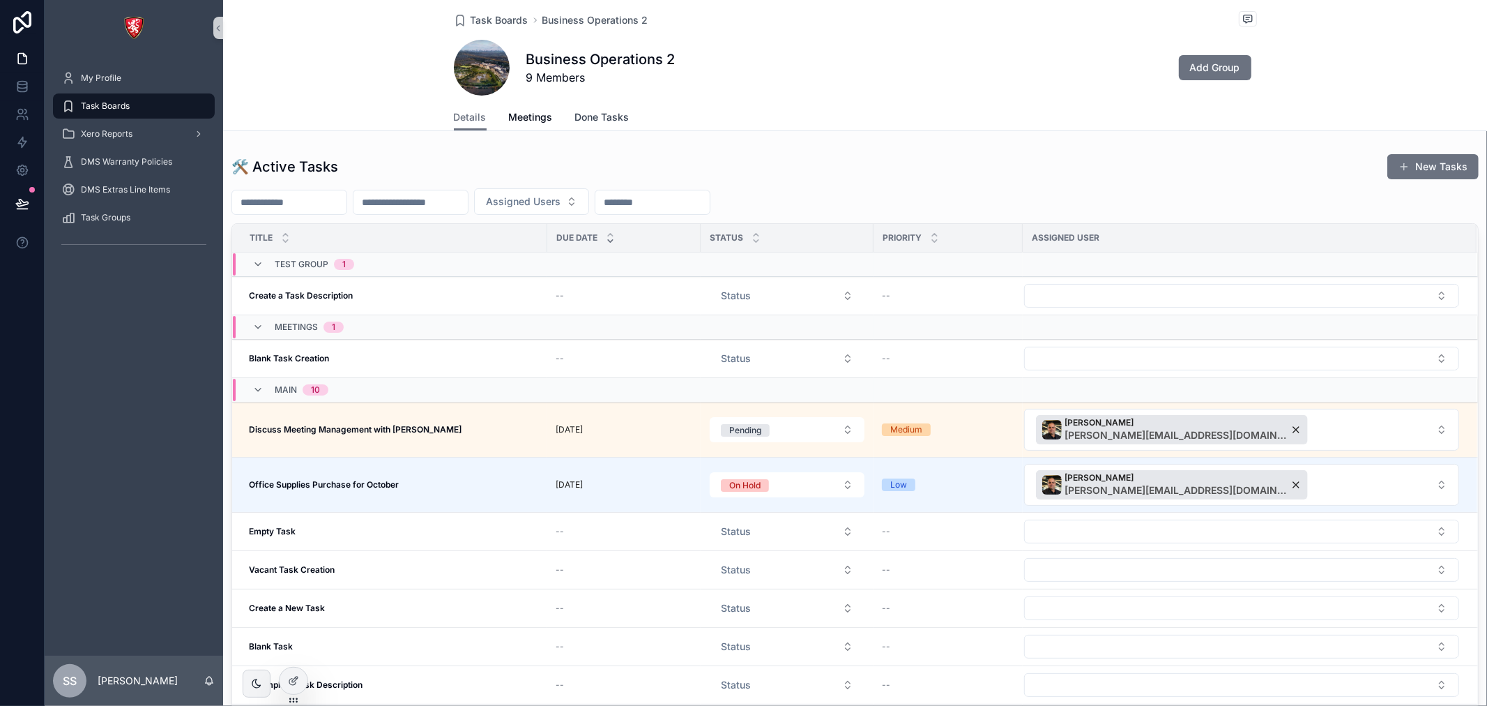
click at [575, 112] on span "Done Tasks" at bounding box center [602, 117] width 54 height 14
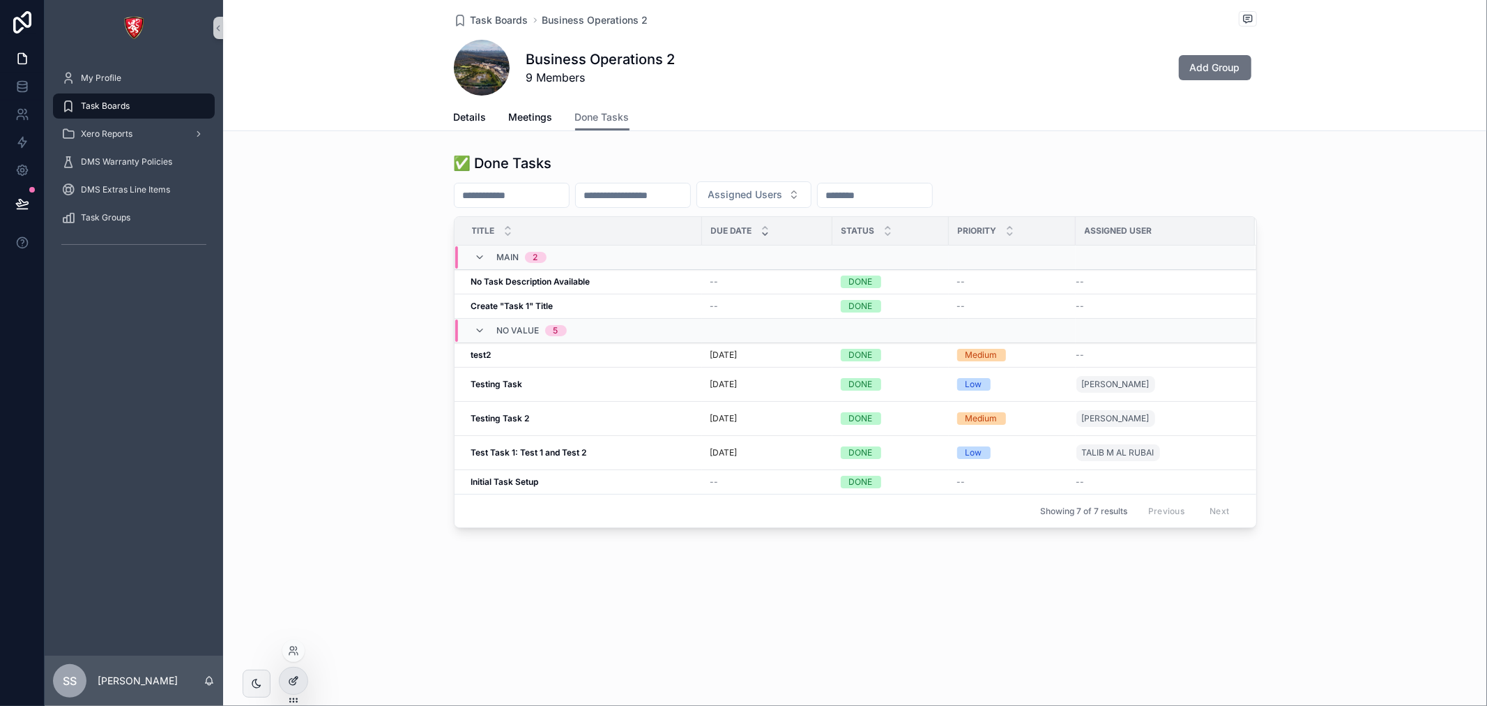
click at [284, 672] on div at bounding box center [294, 680] width 28 height 26
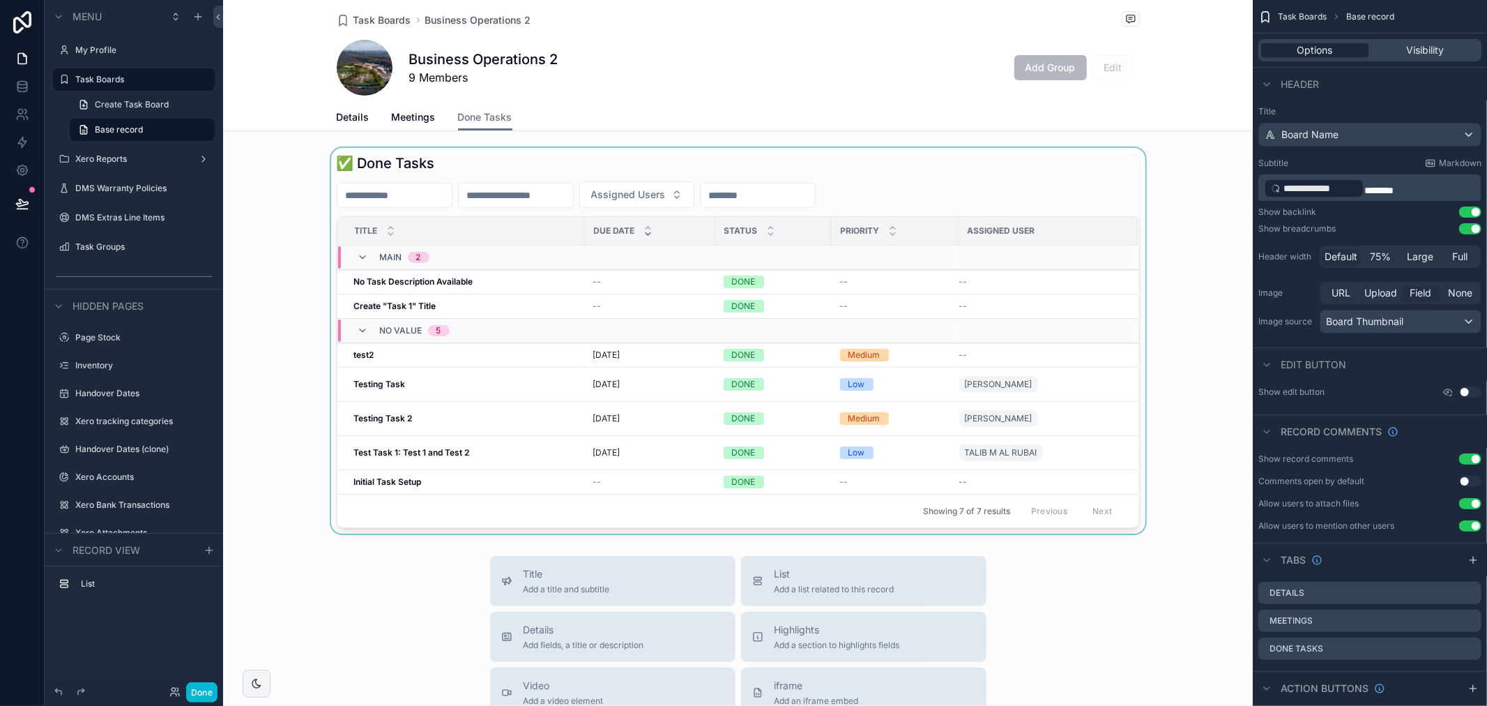
click at [631, 155] on div "scrollable content" at bounding box center [738, 341] width 1030 height 386
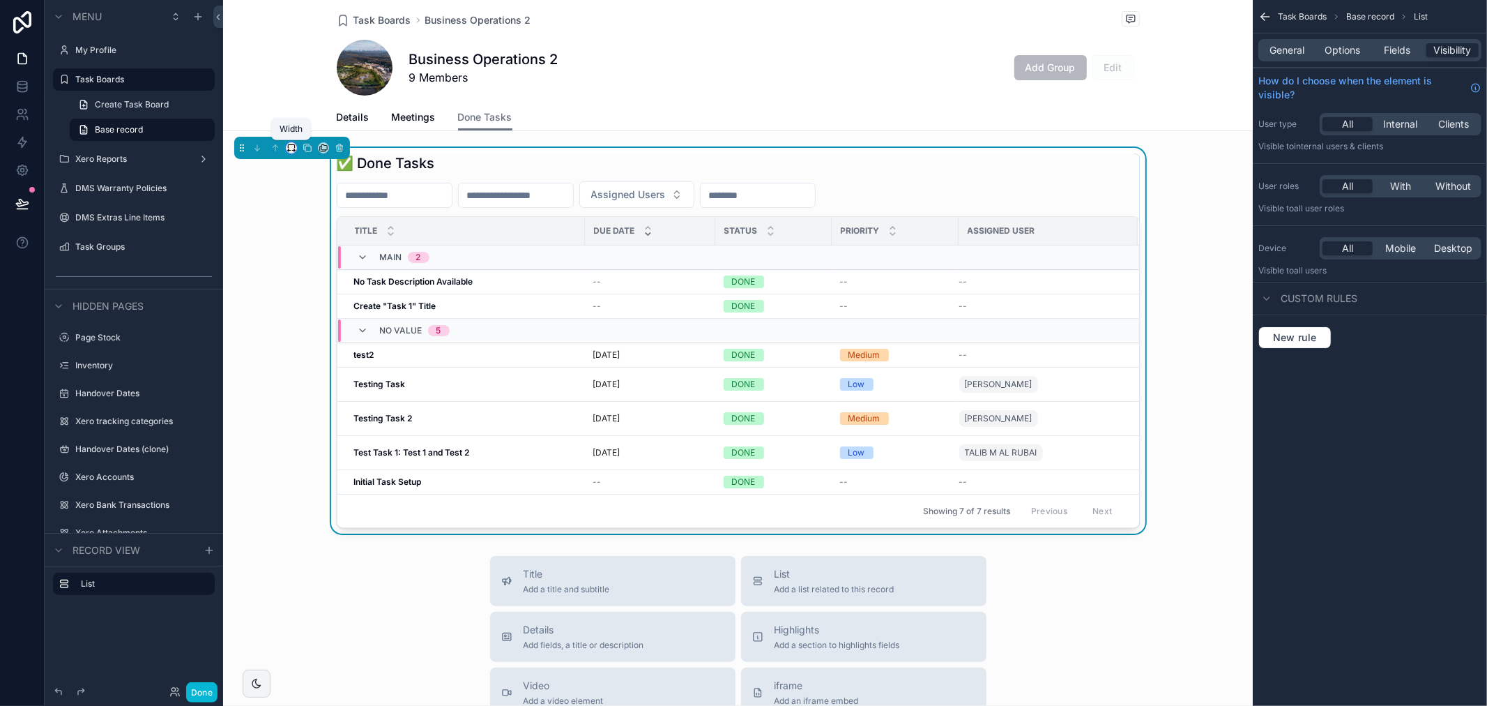
click at [294, 144] on icon "scrollable content" at bounding box center [291, 145] width 6 height 3
click at [337, 321] on div "Full width" at bounding box center [319, 332] width 60 height 25
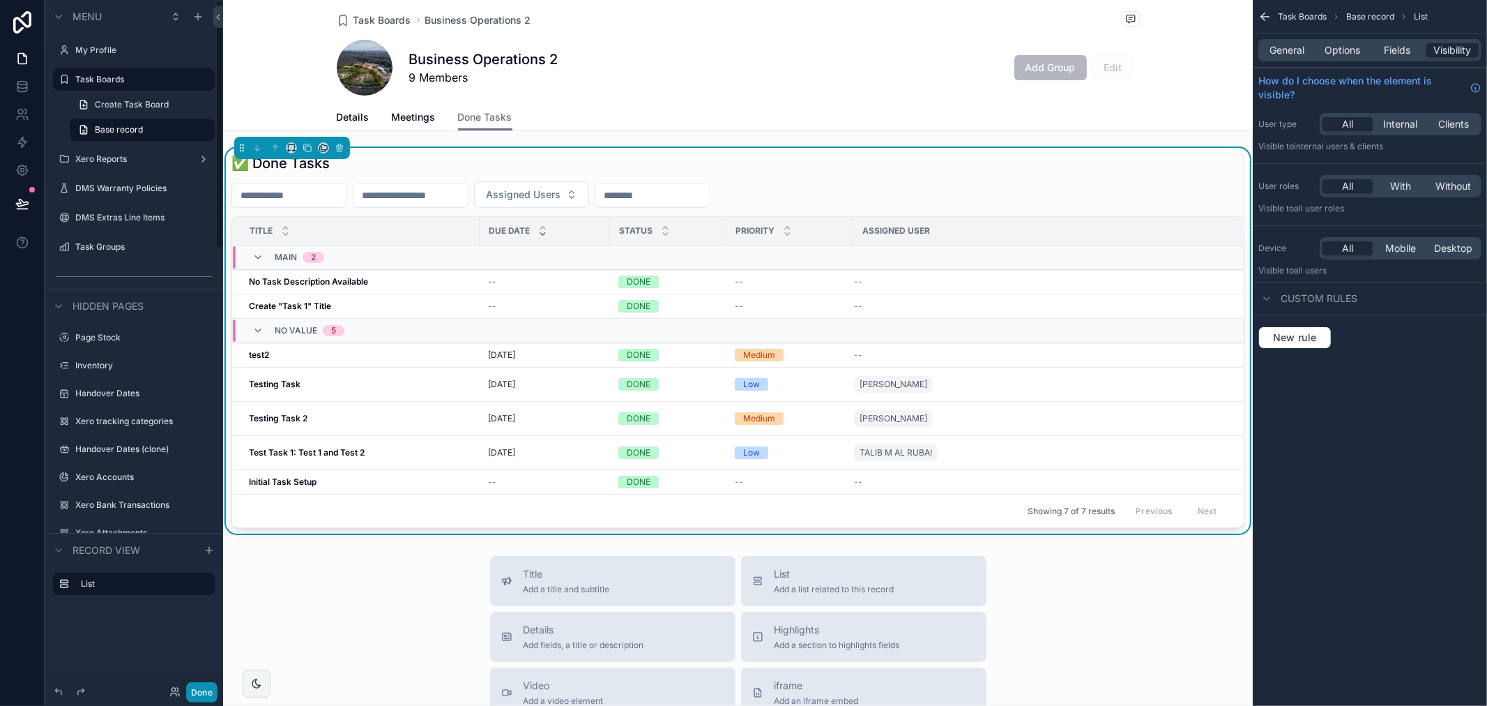
click at [205, 692] on button "Done" at bounding box center [201, 692] width 31 height 20
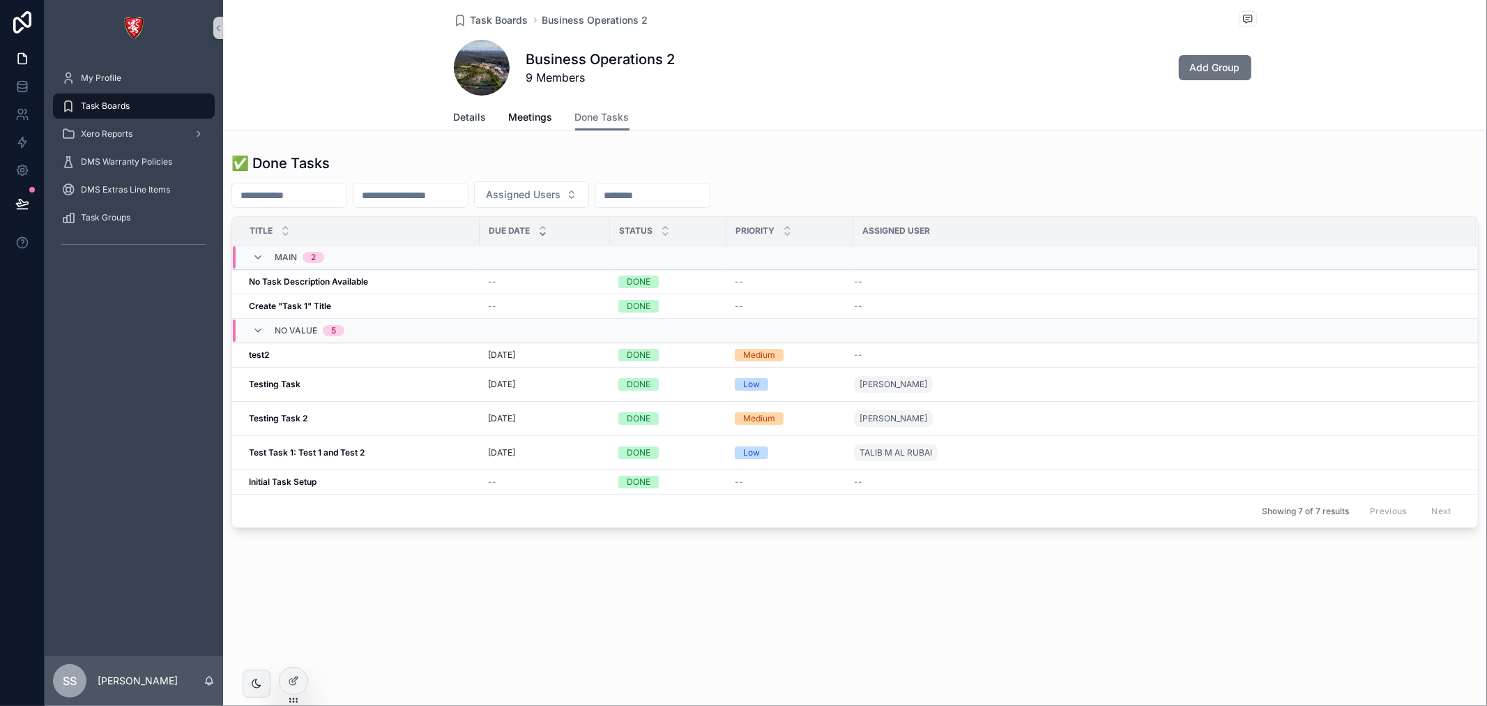
click at [457, 112] on span "Details" at bounding box center [470, 117] width 33 height 14
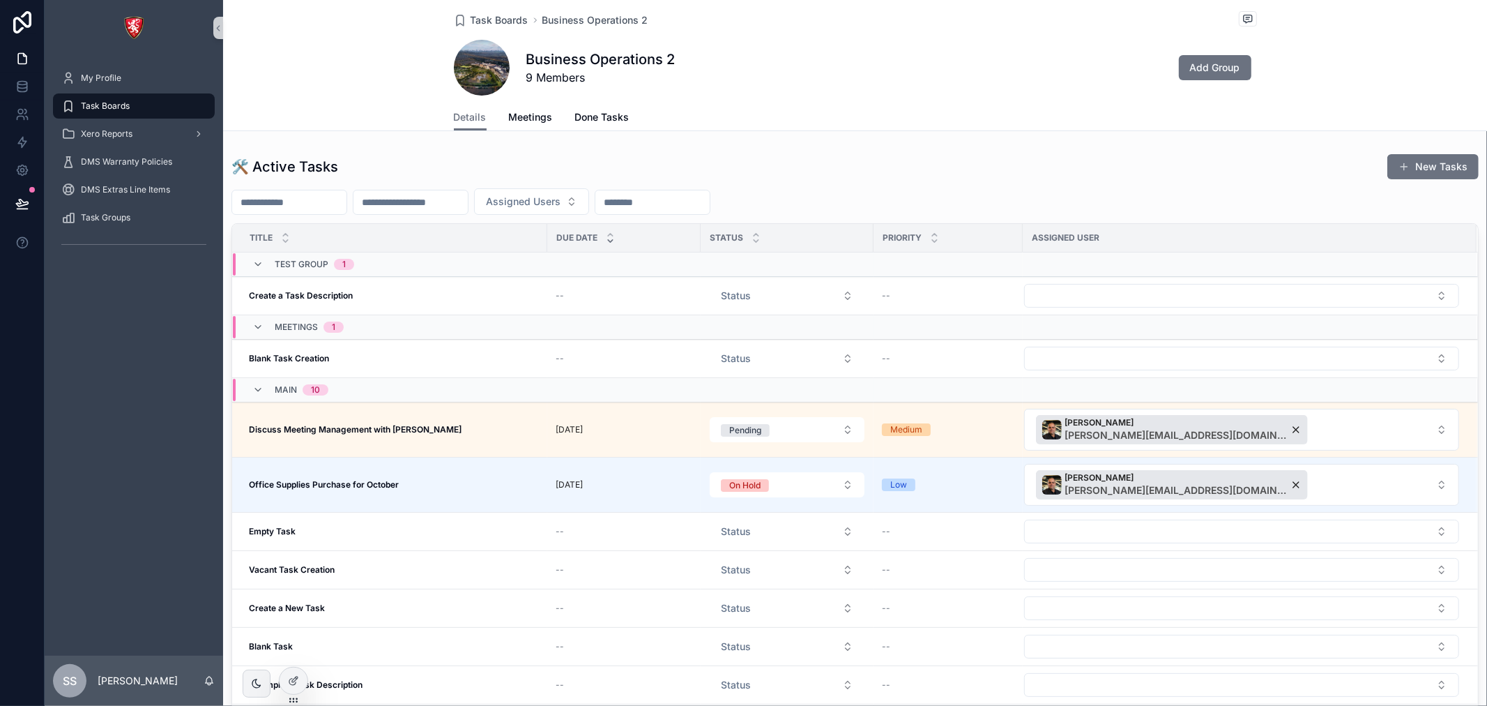
click at [526, 135] on div "Task Boards Business Operations 2 Business Operations 2 9 Members Add Group Det…" at bounding box center [855, 424] width 1264 height 849
click at [538, 123] on span "Meetings" at bounding box center [531, 117] width 44 height 14
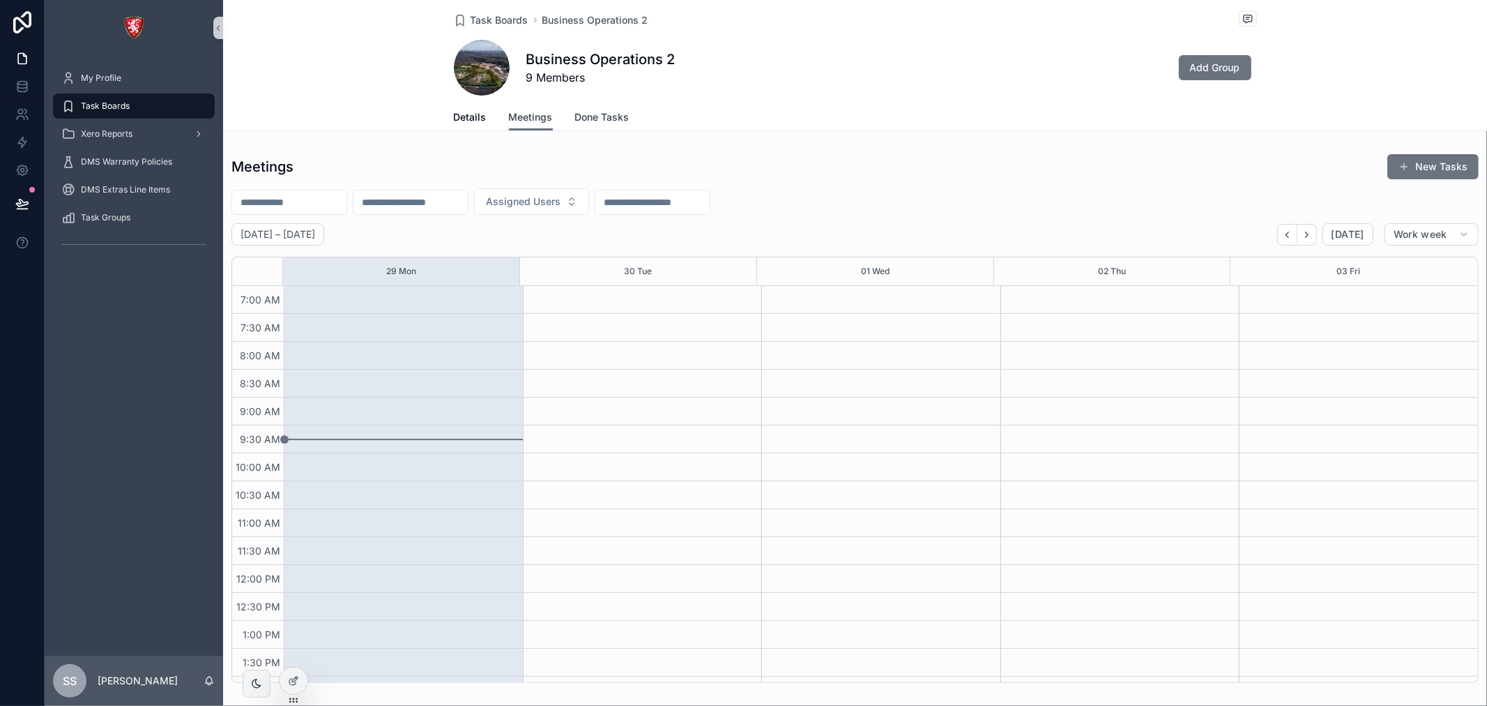
scroll to position [390, 0]
click at [593, 119] on span "Done Tasks" at bounding box center [602, 117] width 54 height 14
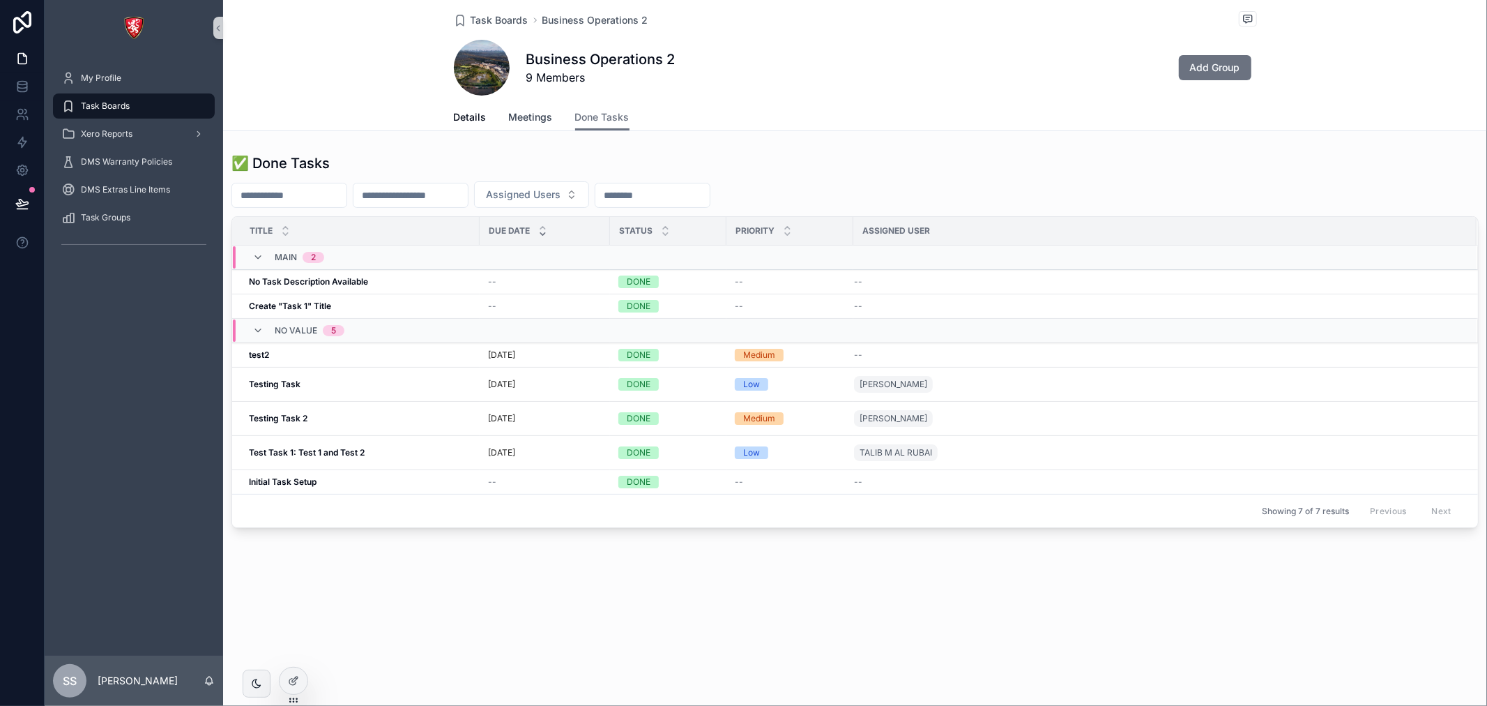
click at [521, 117] on span "Meetings" at bounding box center [531, 117] width 44 height 14
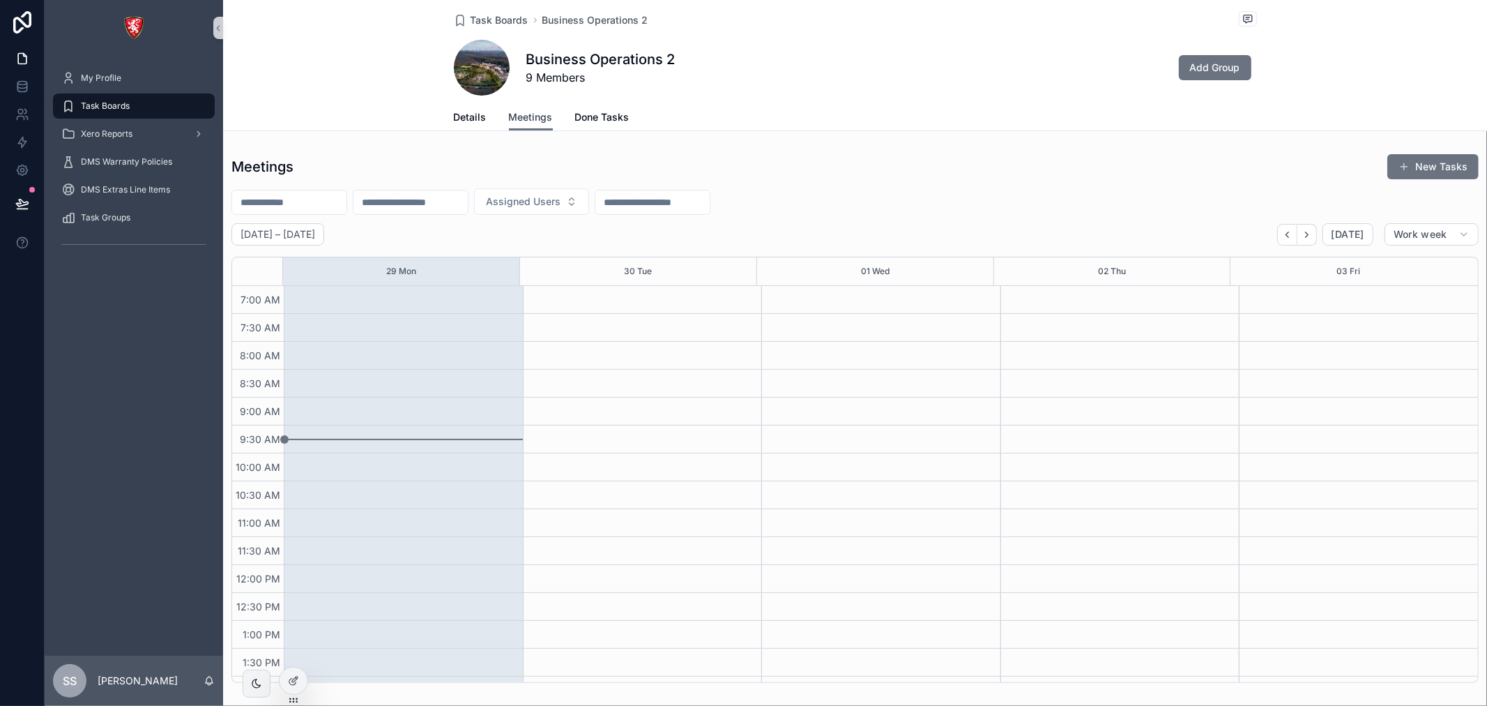
scroll to position [390, 0]
click at [447, 117] on div "Details Meetings Done Tasks" at bounding box center [854, 117] width 1247 height 26
click at [473, 114] on span "Details" at bounding box center [470, 117] width 33 height 14
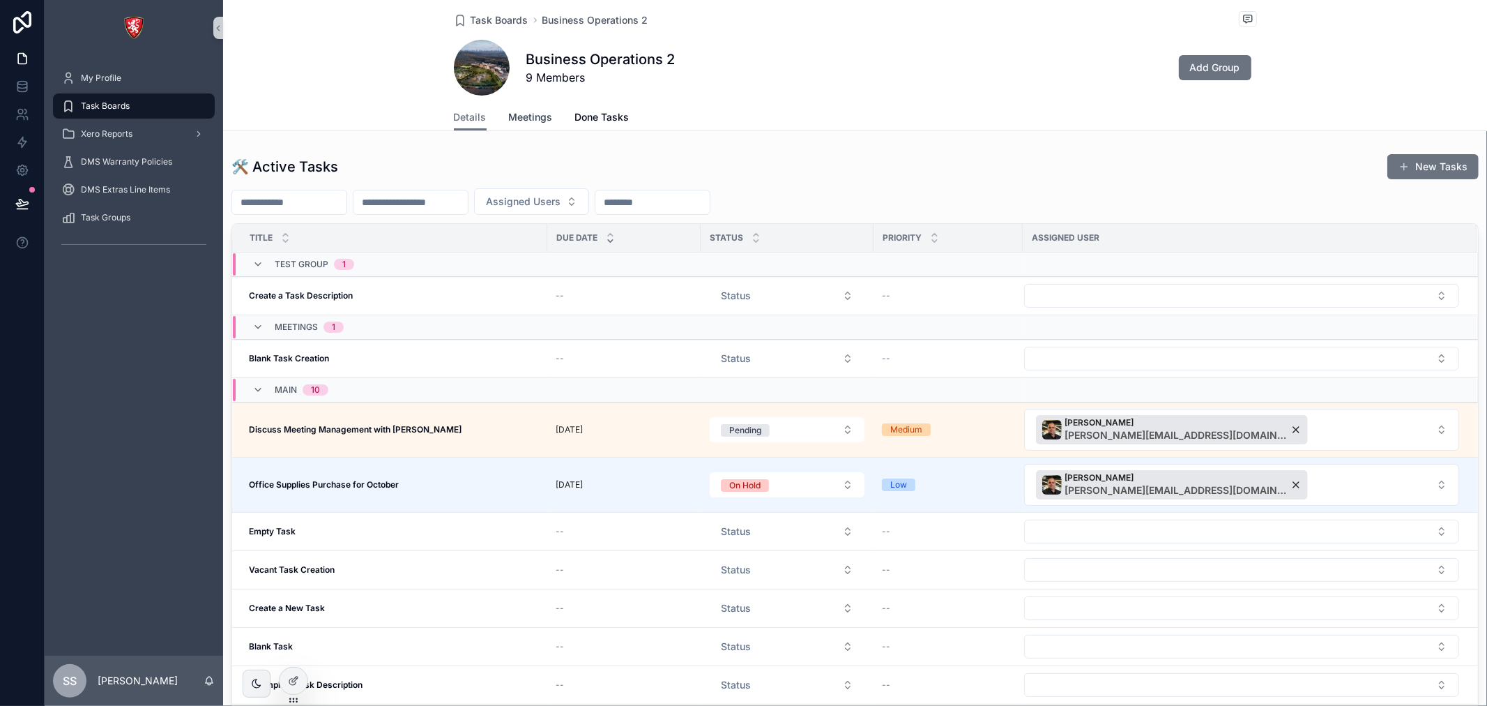
click at [531, 112] on span "Meetings" at bounding box center [531, 117] width 44 height 14
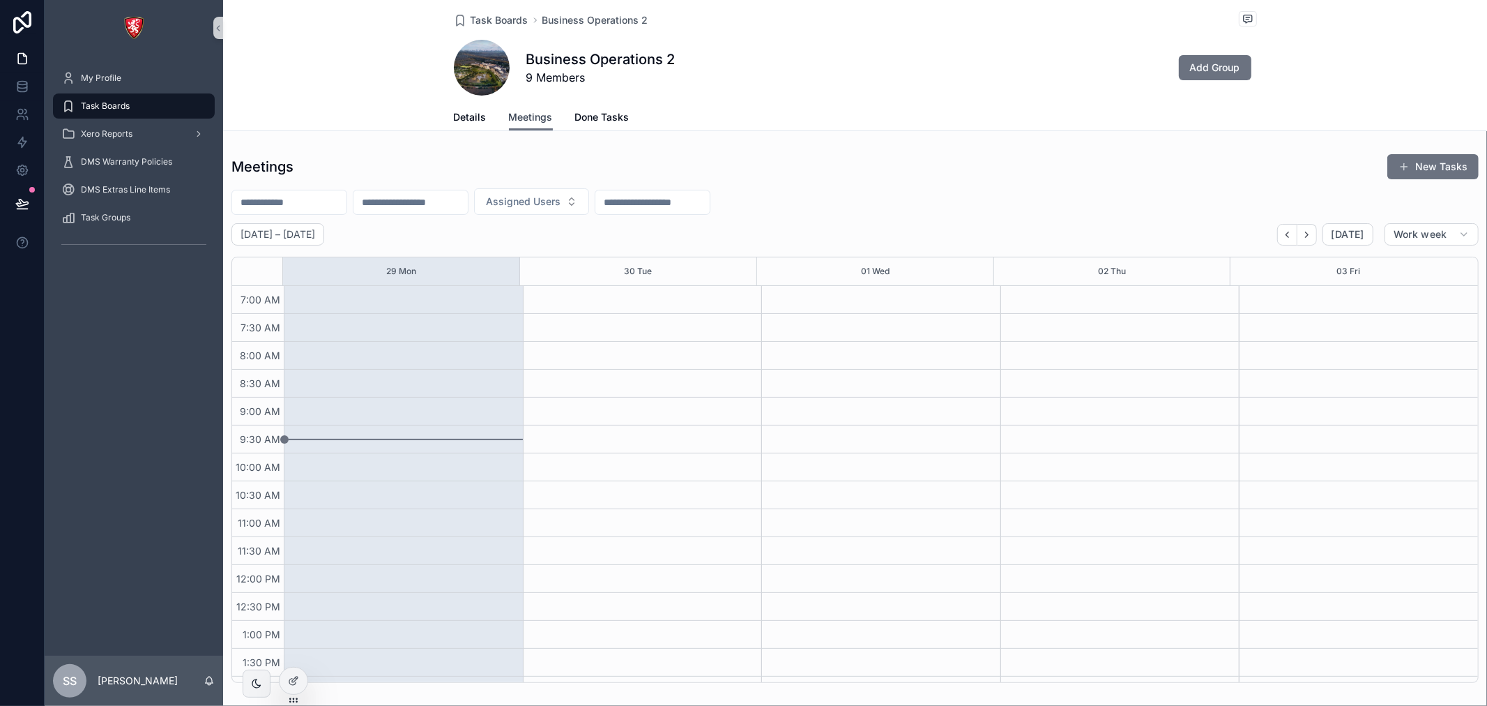
scroll to position [390, 0]
click at [287, 677] on div at bounding box center [294, 680] width 28 height 26
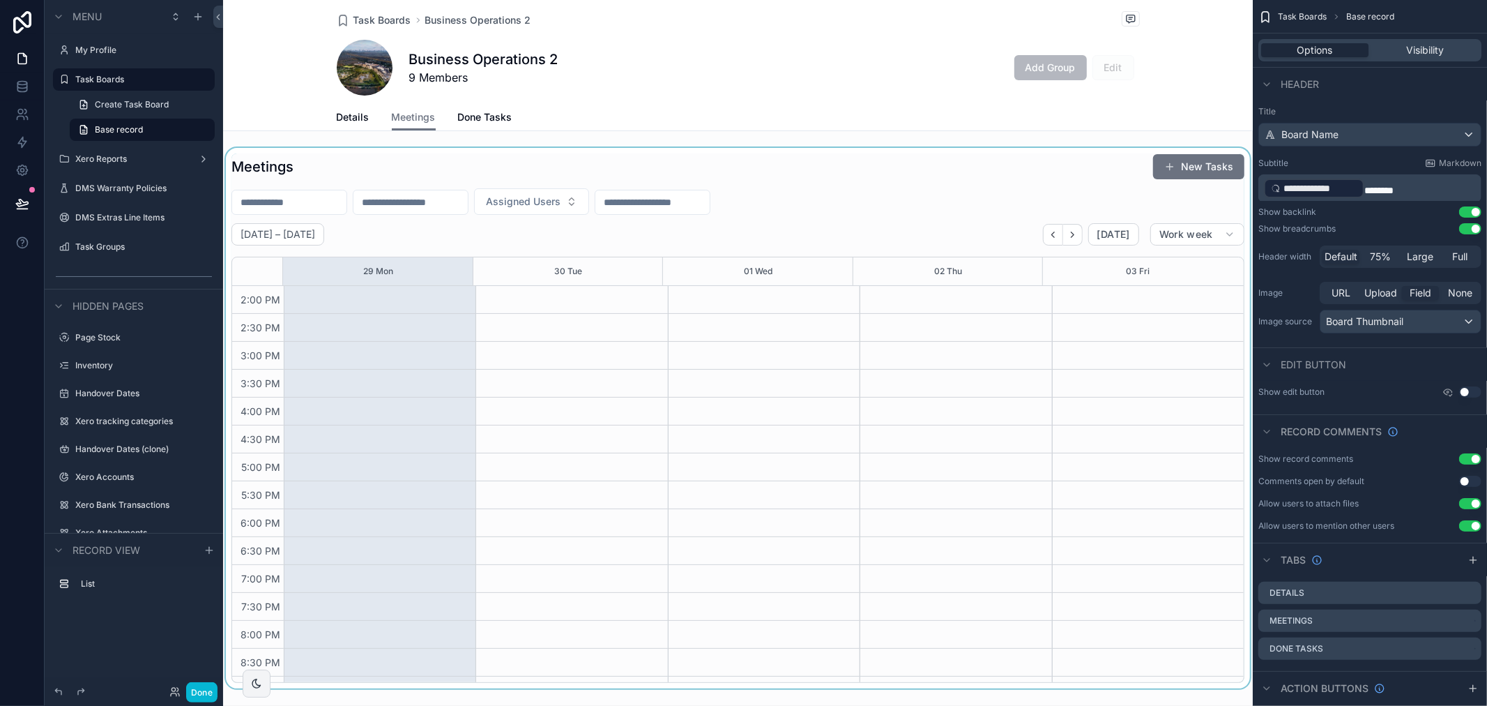
click at [1151, 172] on div "scrollable content" at bounding box center [738, 418] width 1030 height 540
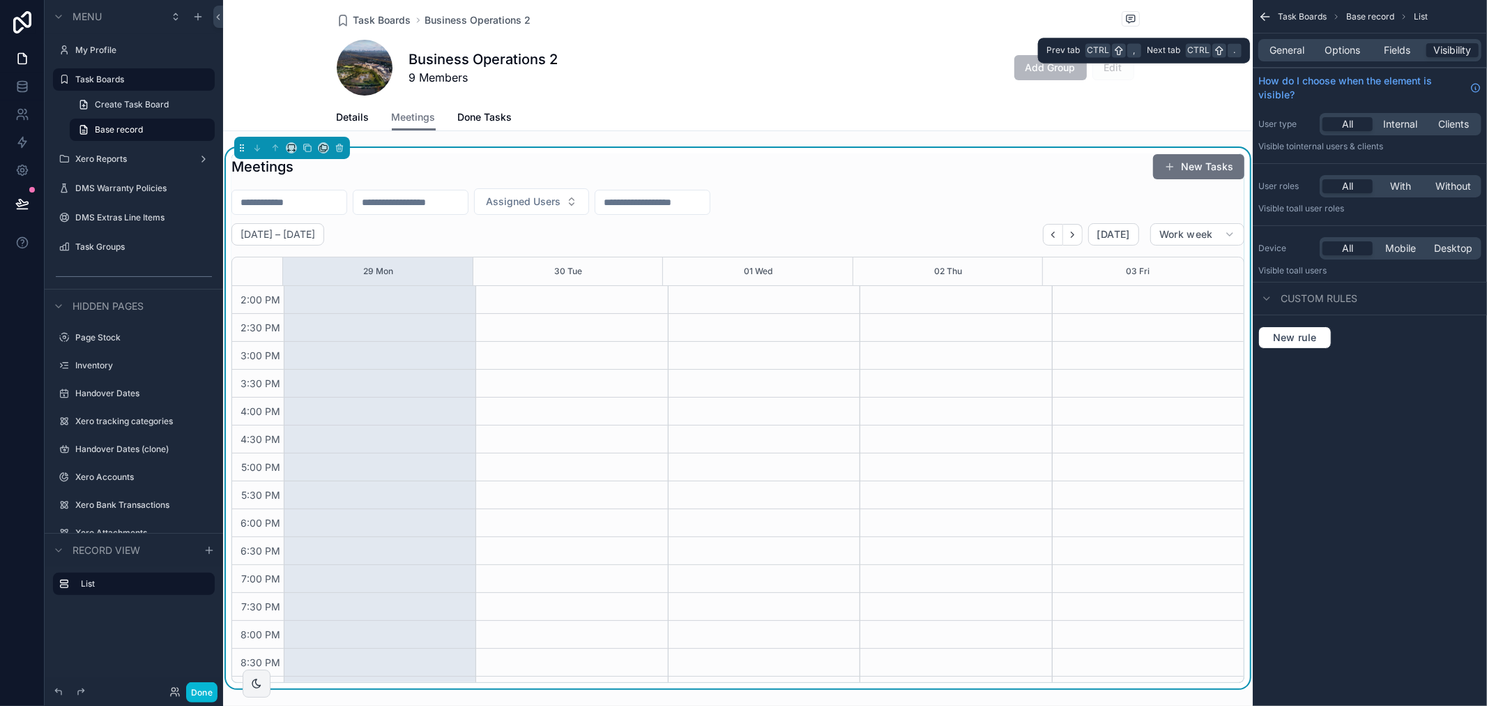
click at [1288, 39] on div "General Options Fields Visibility" at bounding box center [1370, 50] width 223 height 22
click at [1290, 50] on span "General" at bounding box center [1287, 50] width 35 height 14
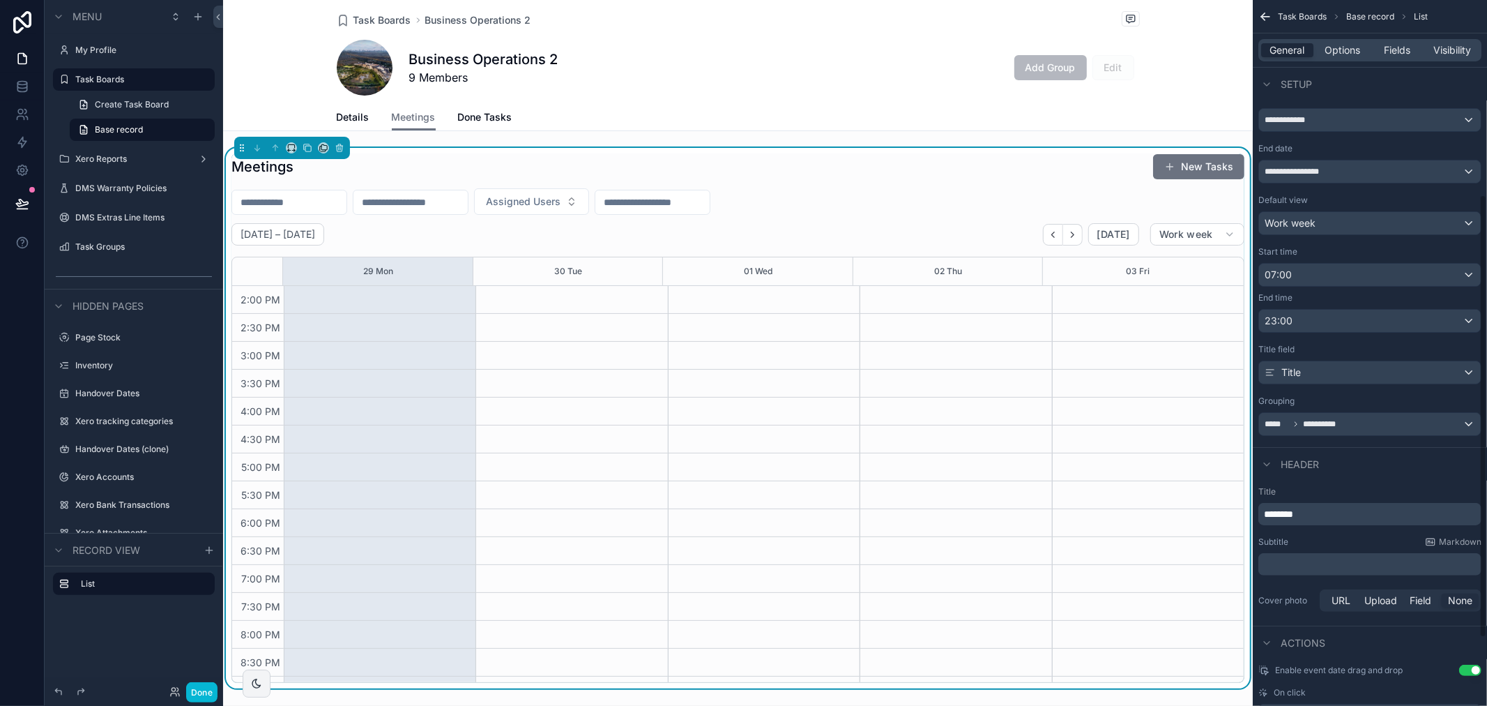
scroll to position [417, 0]
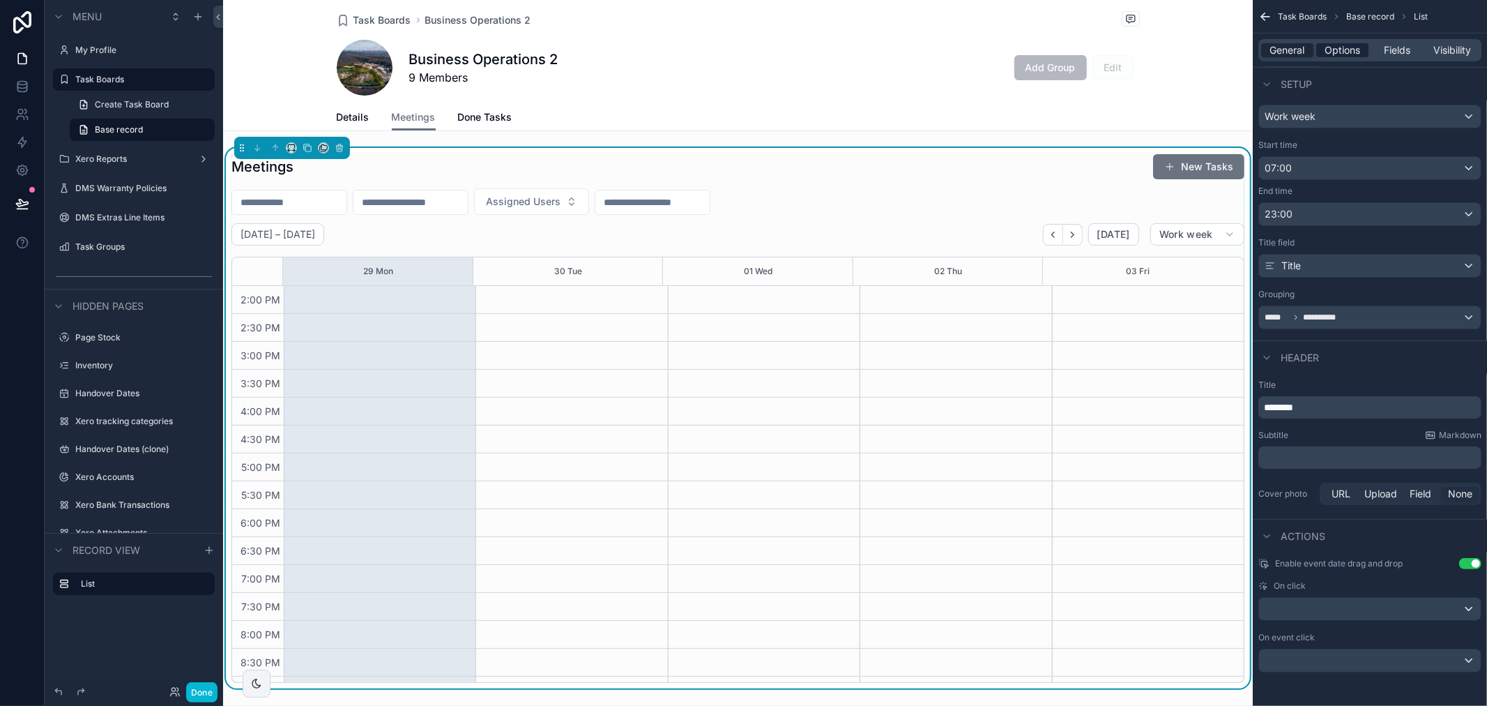
click at [1342, 46] on span "Options" at bounding box center [1343, 50] width 36 height 14
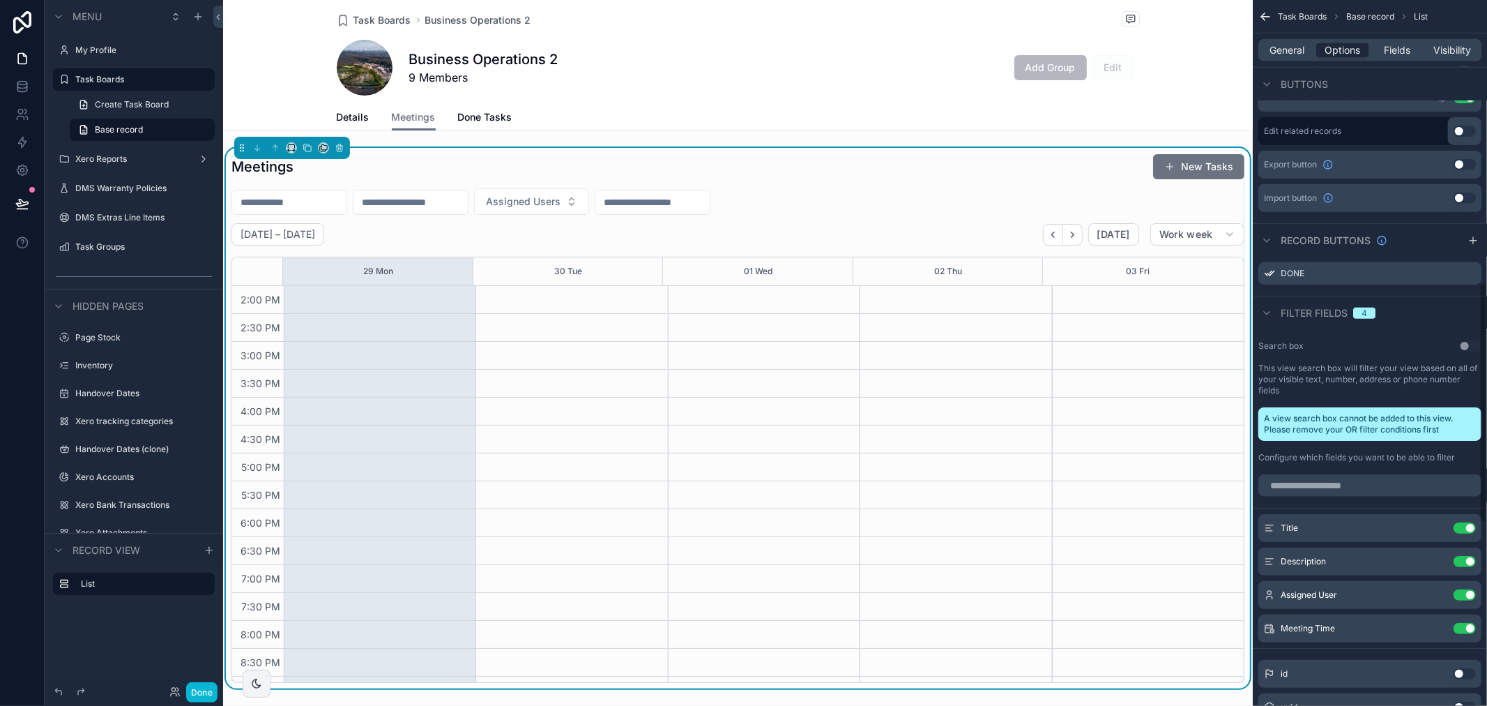
scroll to position [727, 0]
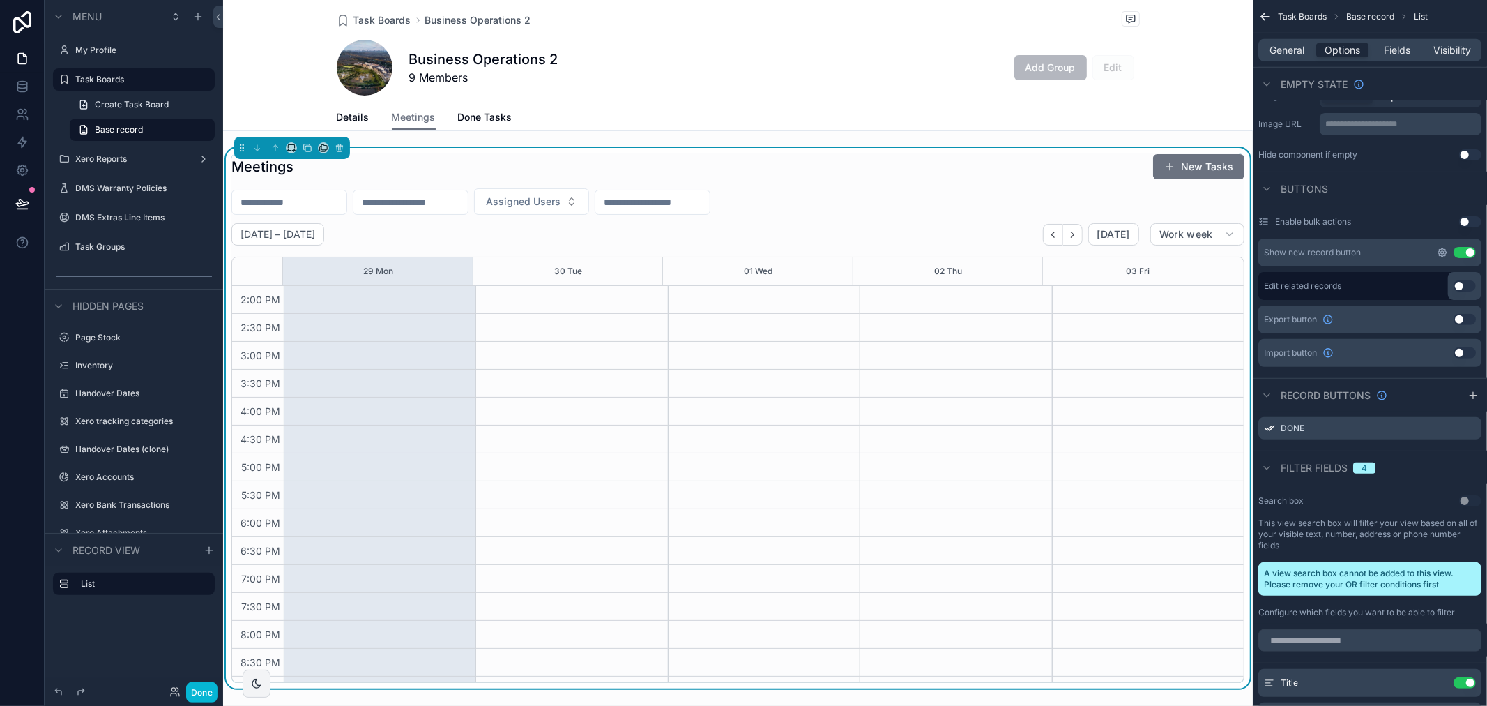
click at [1447, 253] on icon "scrollable content" at bounding box center [1442, 252] width 11 height 11
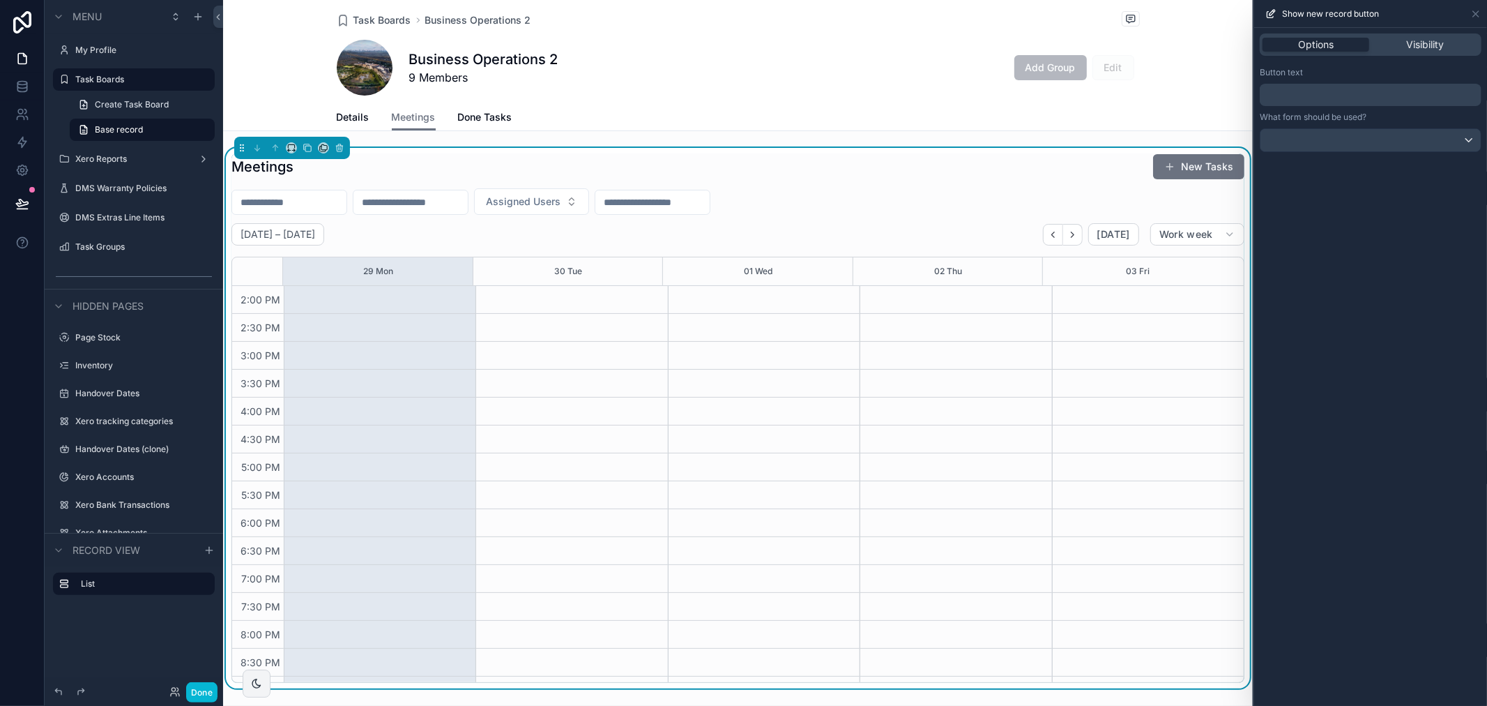
click at [1360, 96] on p "﻿" at bounding box center [1372, 94] width 213 height 17
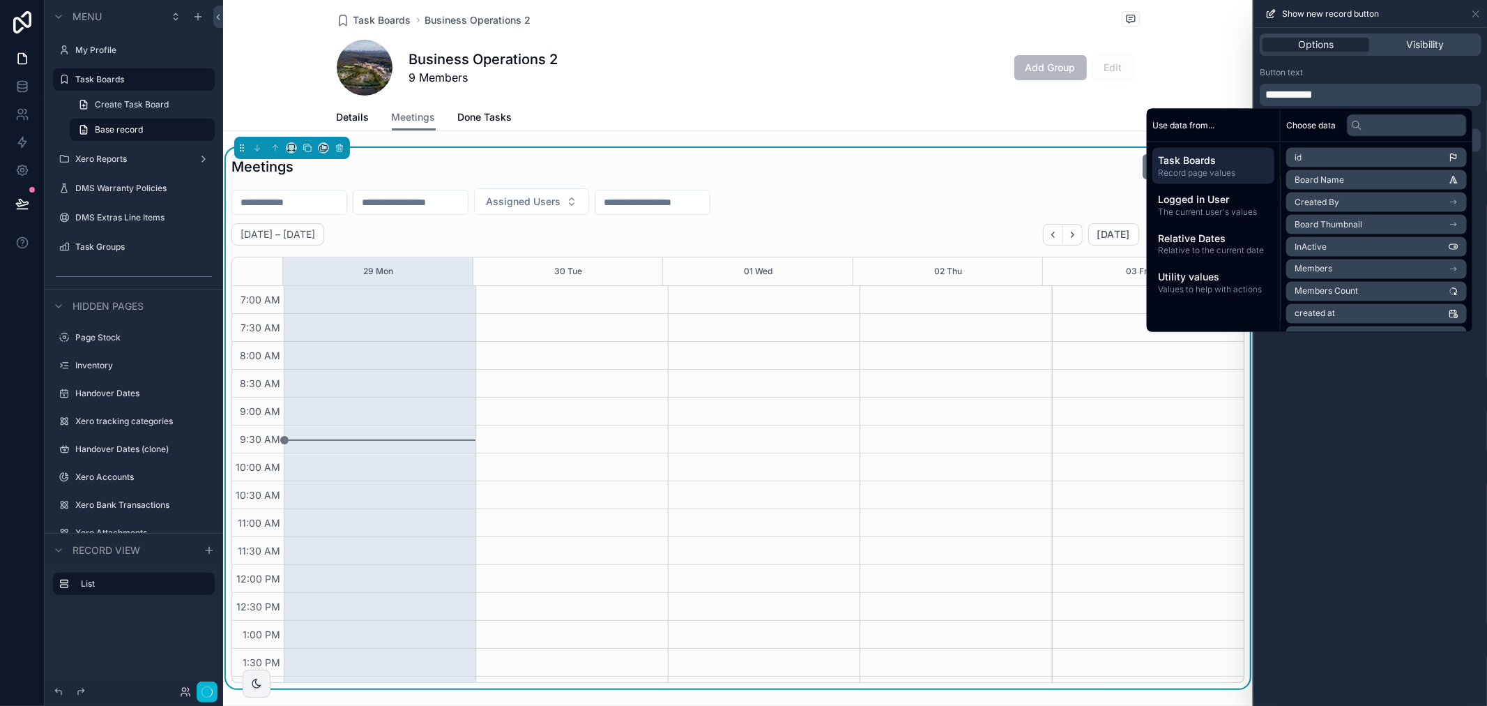
scroll to position [390, 0]
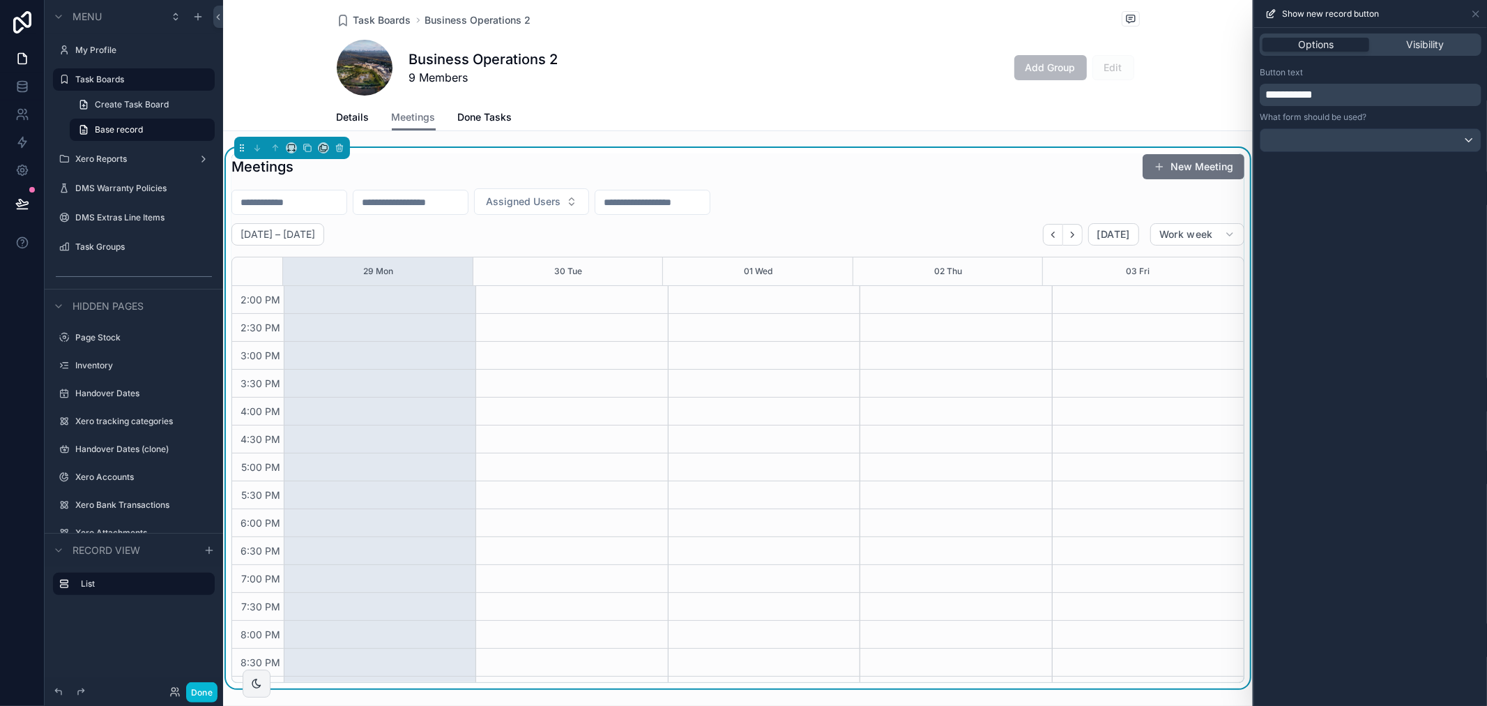
click at [1369, 80] on div "**********" at bounding box center [1371, 86] width 222 height 39
click at [1475, 13] on icon at bounding box center [1476, 13] width 11 height 11
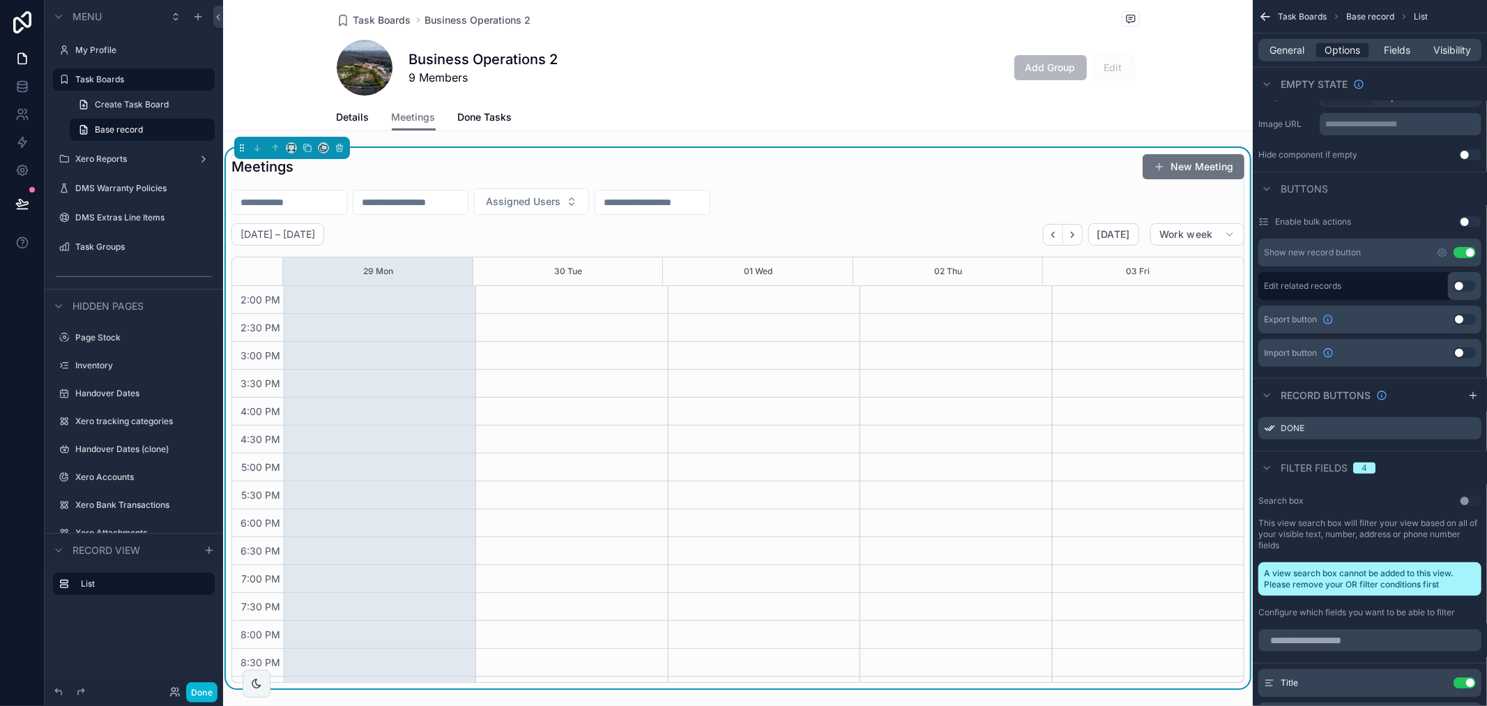
click at [326, 121] on div "Details Meetings Done Tasks" at bounding box center [737, 117] width 1013 height 26
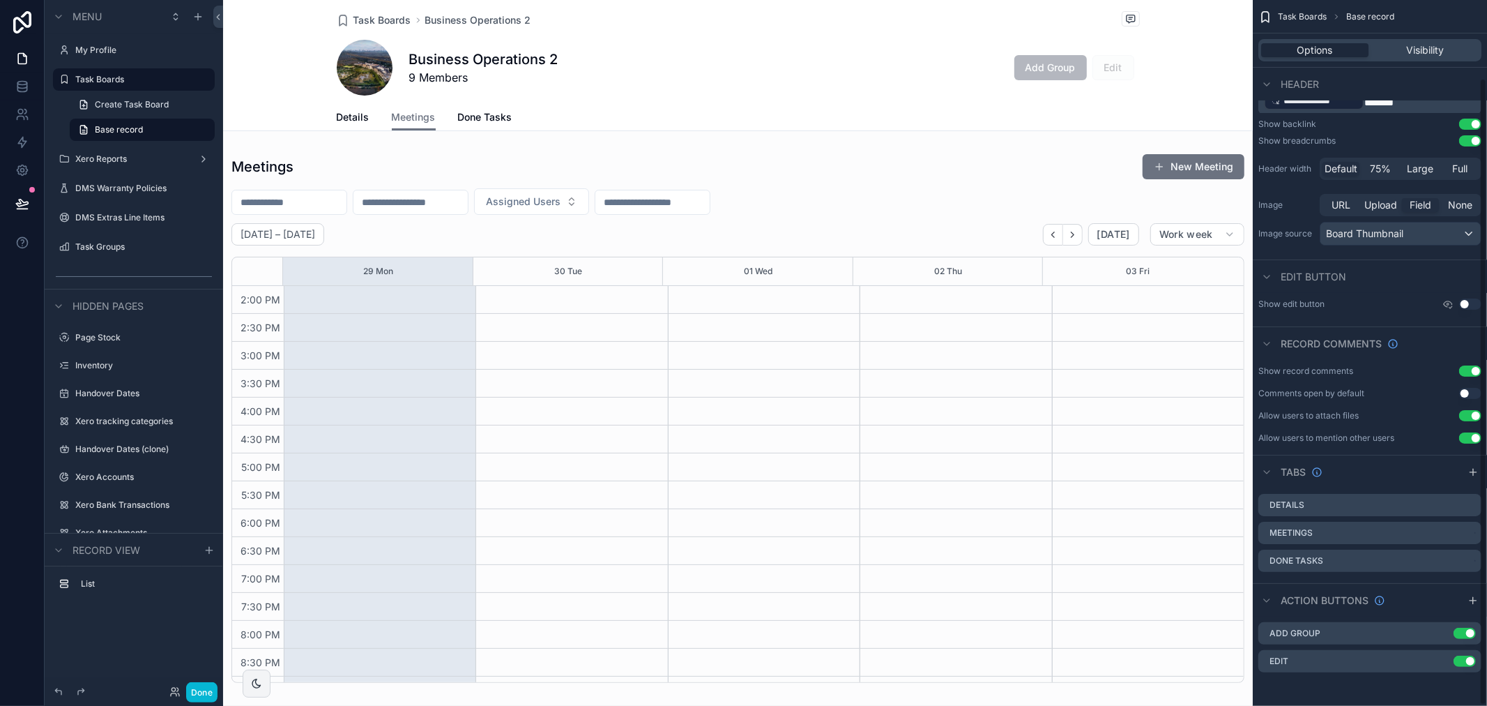
scroll to position [87, 0]
click at [358, 124] on link "Details" at bounding box center [353, 119] width 33 height 28
